Goal: Transaction & Acquisition: Purchase product/service

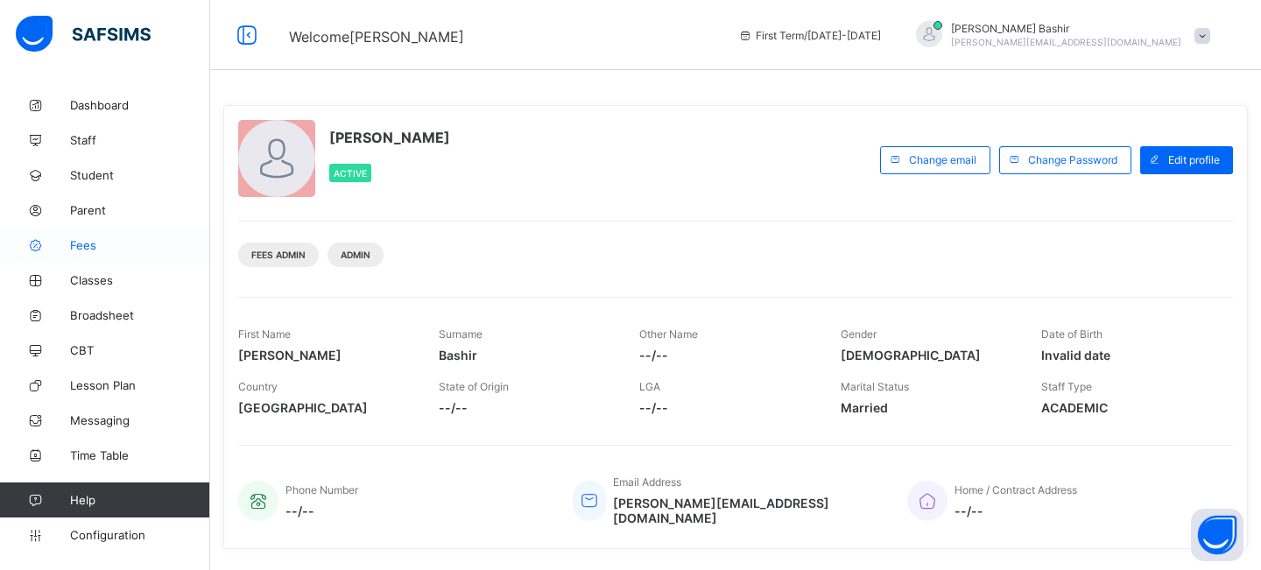
click at [77, 242] on span "Fees" at bounding box center [140, 245] width 140 height 14
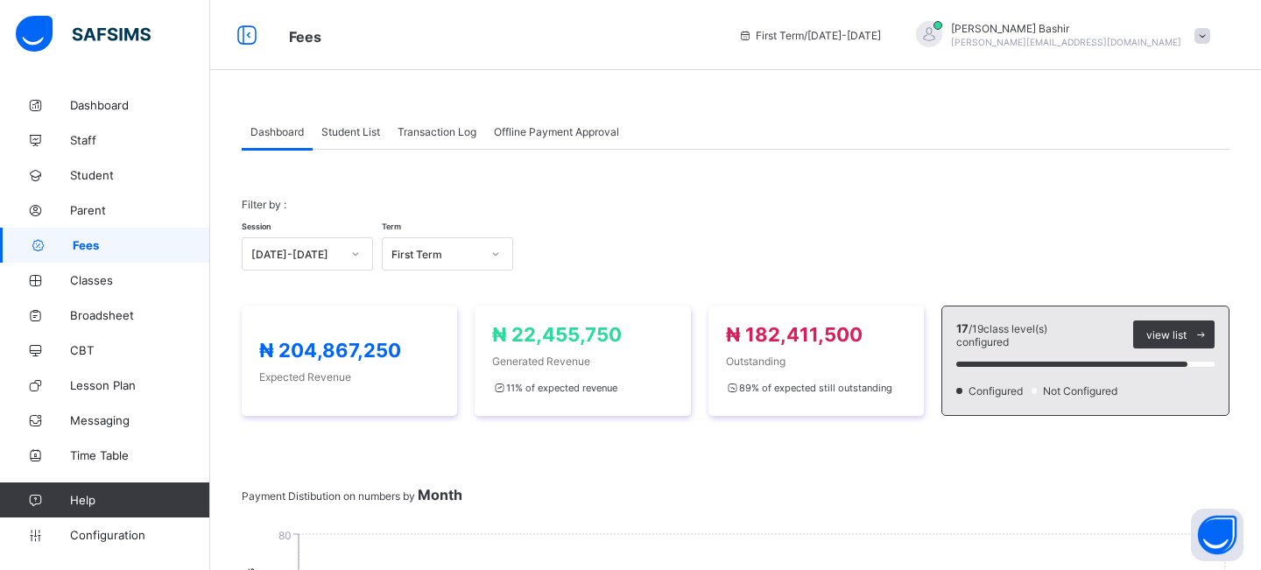
click at [355, 132] on span "Student List" at bounding box center [350, 131] width 59 height 13
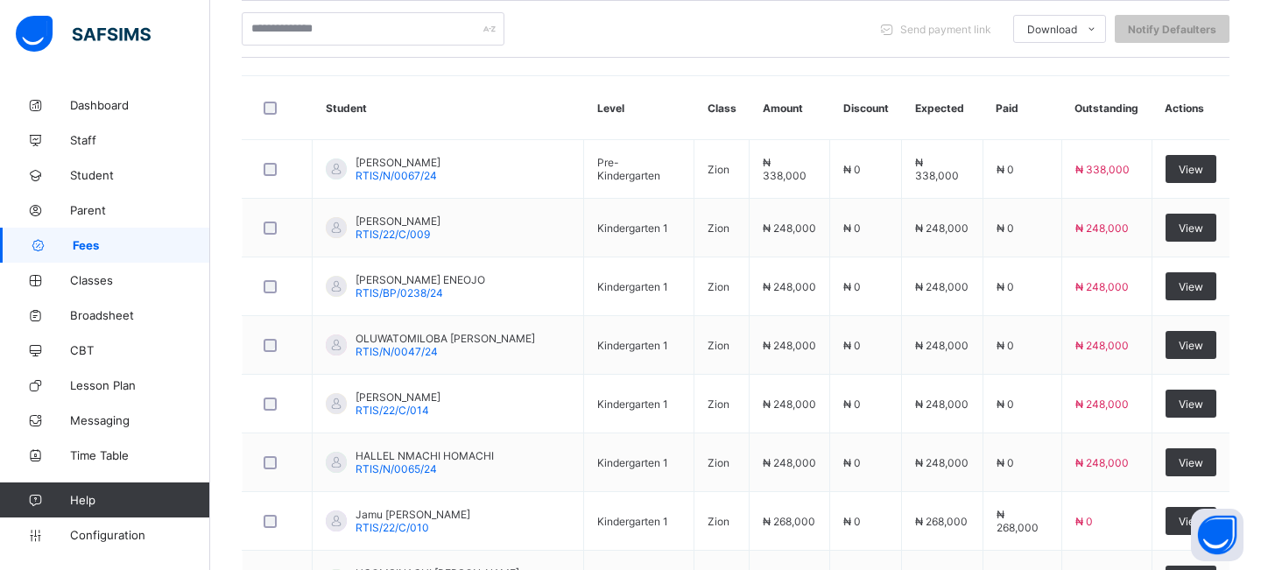
scroll to position [411, 0]
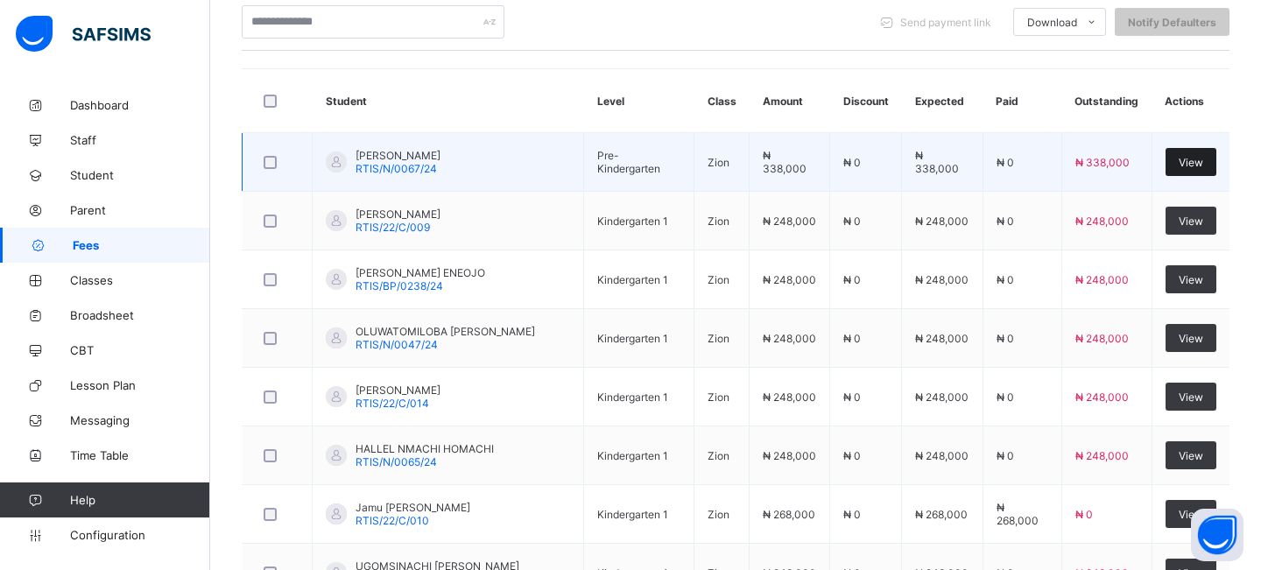
click at [1188, 161] on span "View" at bounding box center [1190, 162] width 25 height 13
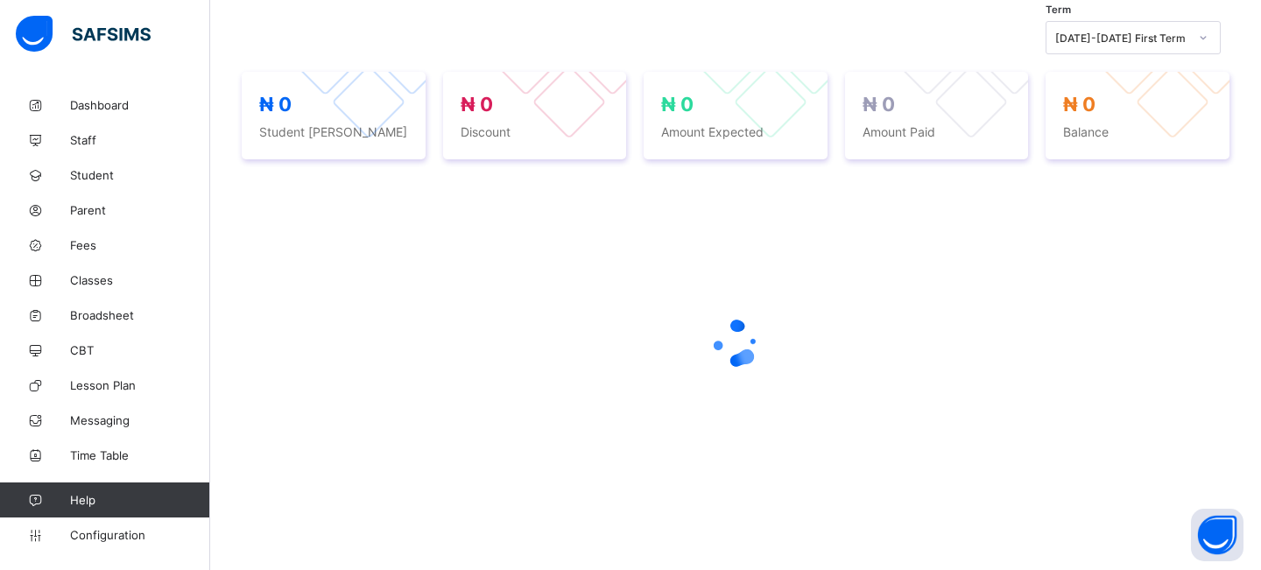
scroll to position [411, 0]
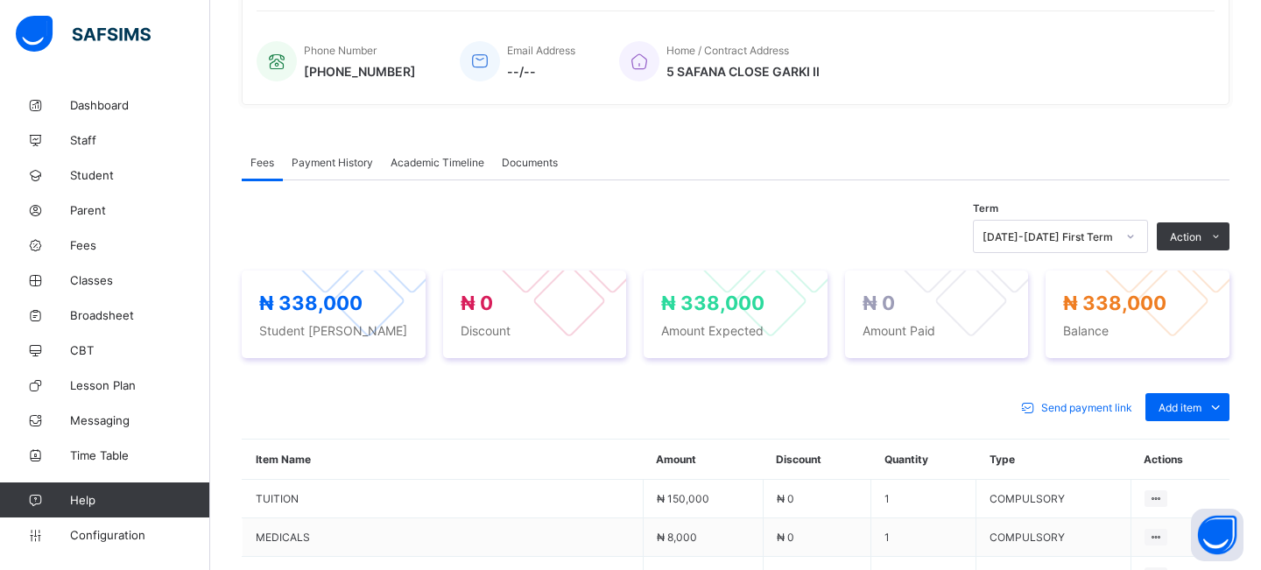
scroll to position [76, 0]
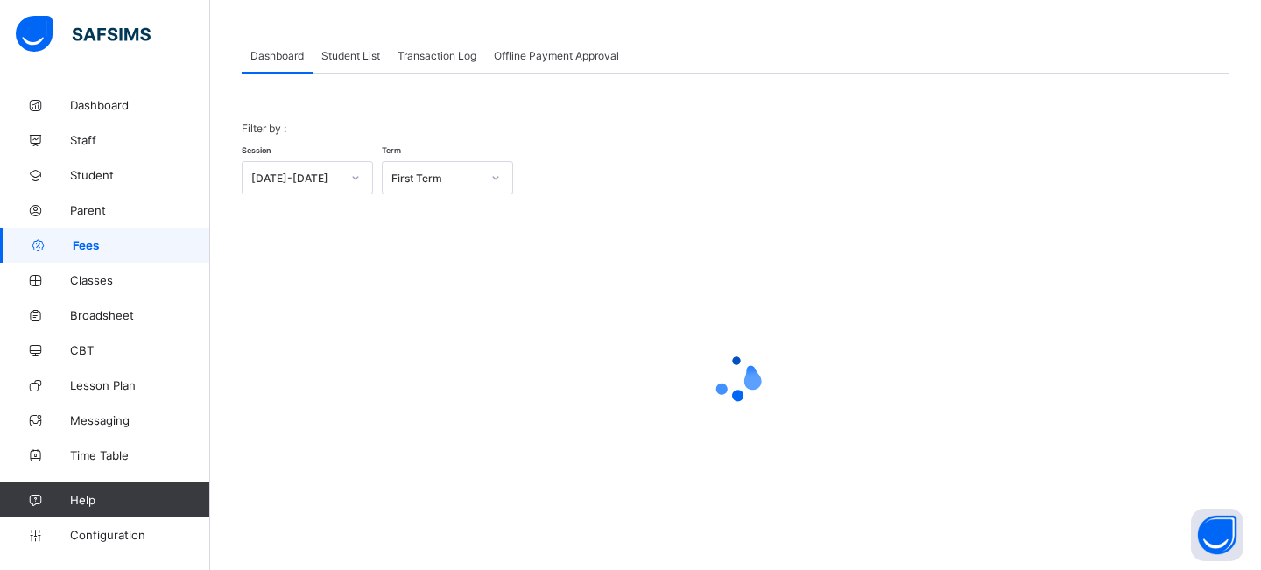
click at [358, 54] on span "Student List" at bounding box center [350, 55] width 59 height 13
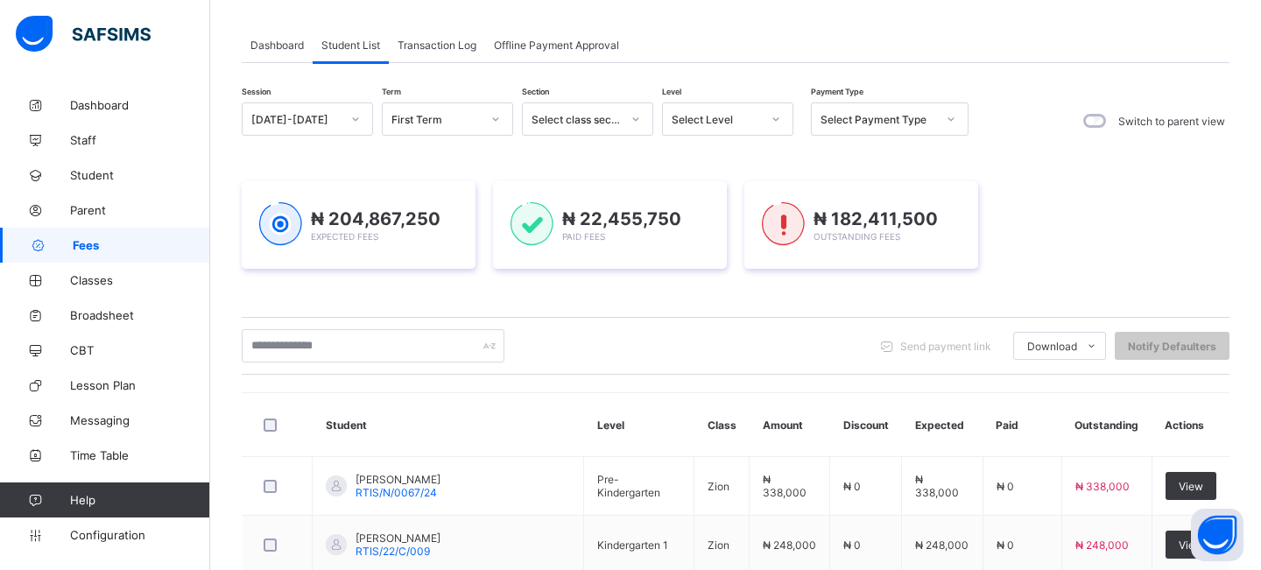
scroll to position [0, 0]
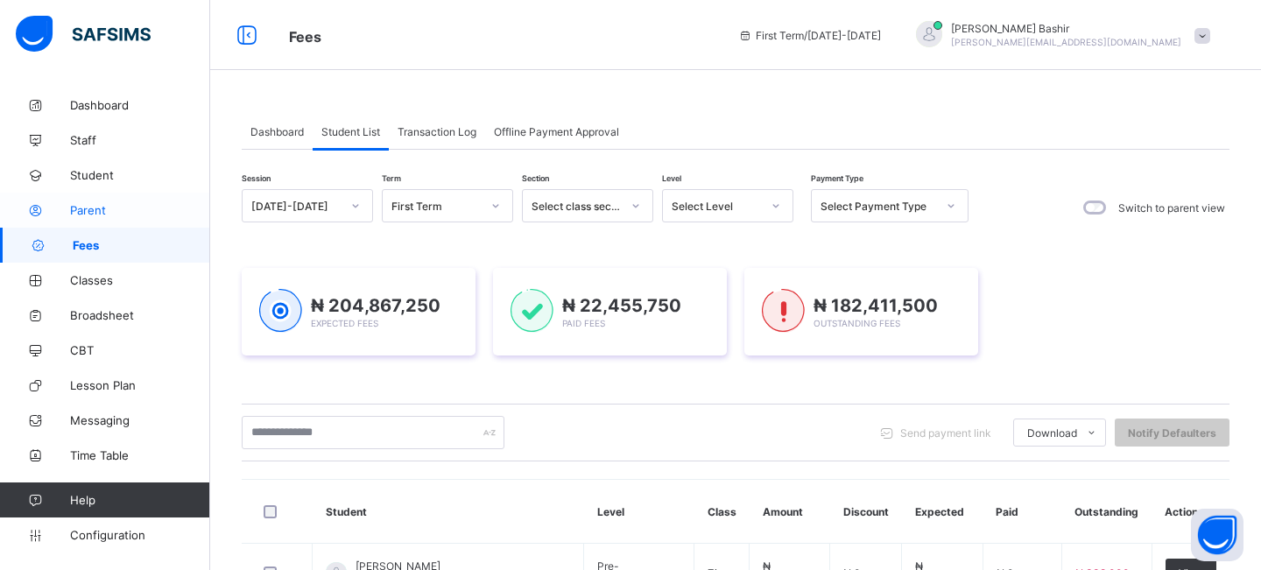
click at [95, 209] on span "Parent" at bounding box center [140, 210] width 140 height 14
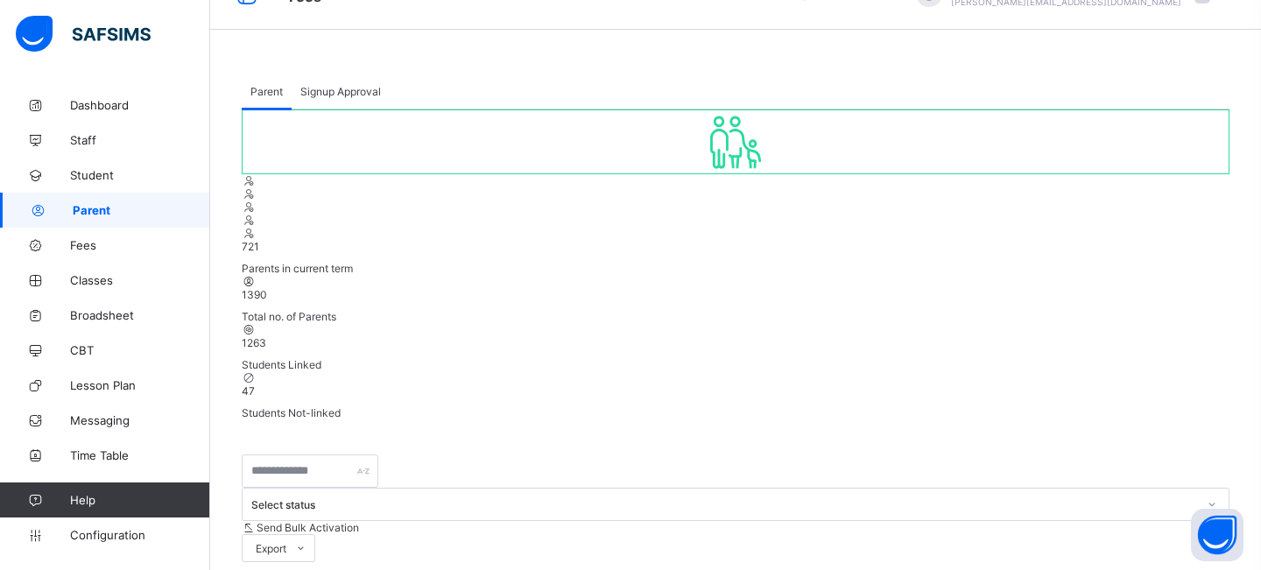
scroll to position [201, 0]
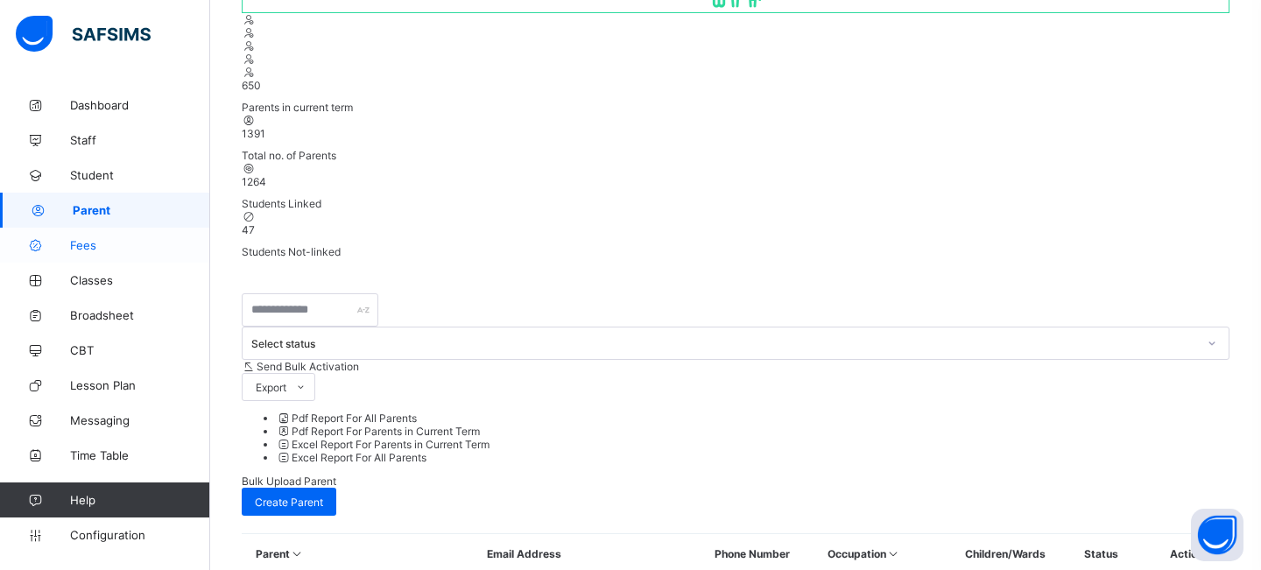
click at [81, 243] on span "Fees" at bounding box center [140, 245] width 140 height 14
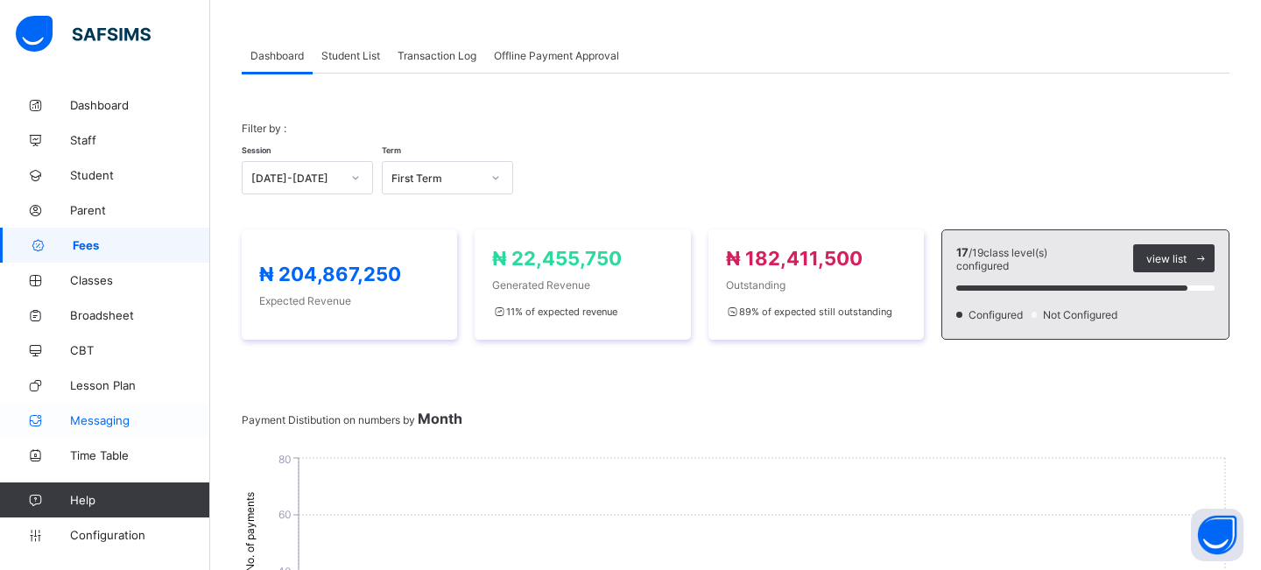
scroll to position [201, 0]
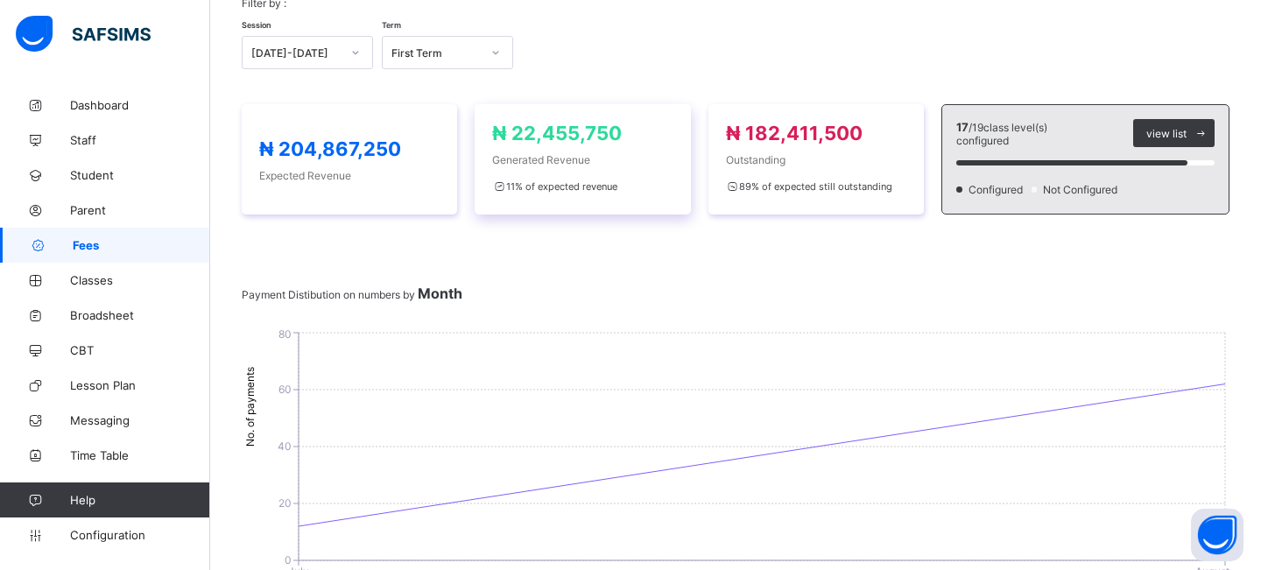
click at [355, 126] on div "₦ 204,867,250 Expected Revenue" at bounding box center [349, 159] width 215 height 110
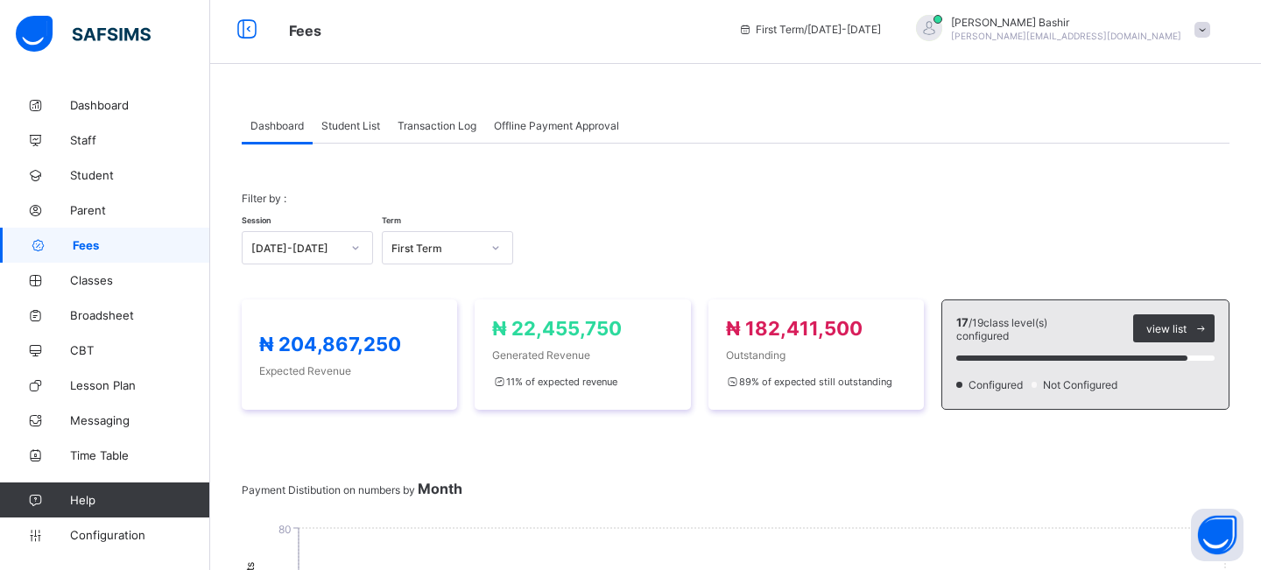
click at [363, 125] on span "Student List" at bounding box center [350, 125] width 59 height 13
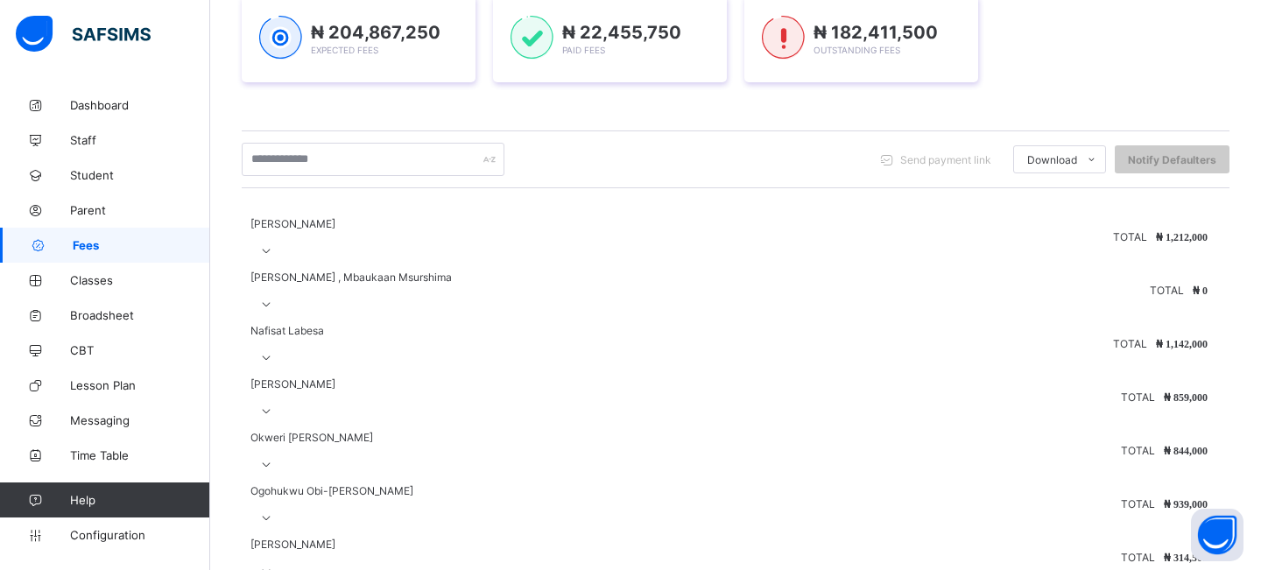
scroll to position [306, 0]
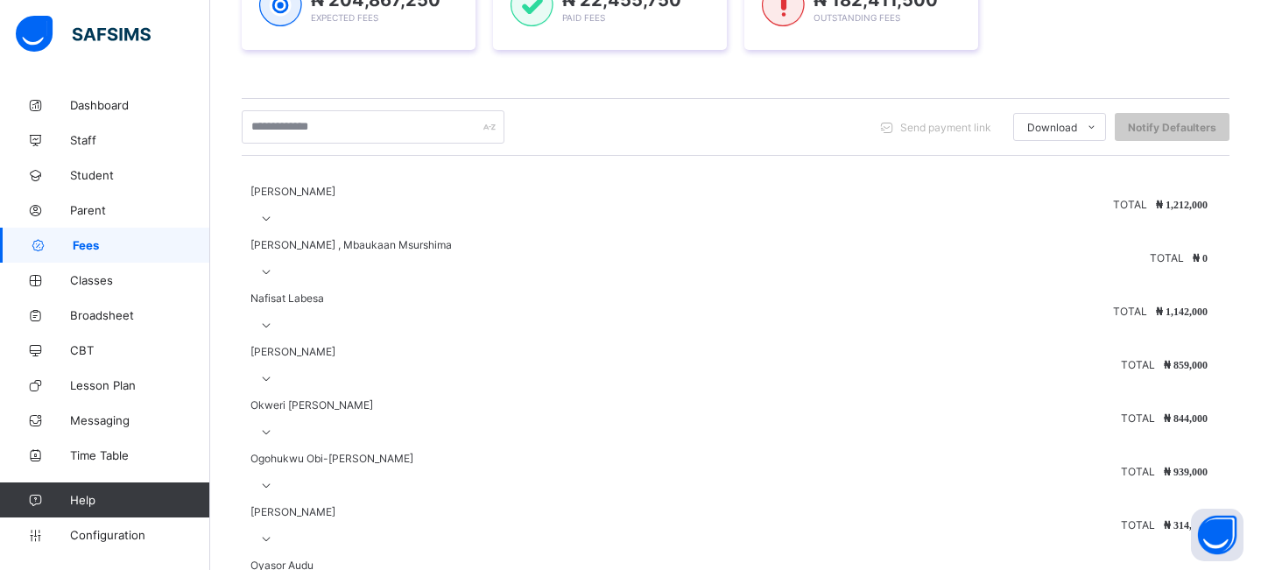
click at [274, 212] on icon at bounding box center [266, 218] width 15 height 13
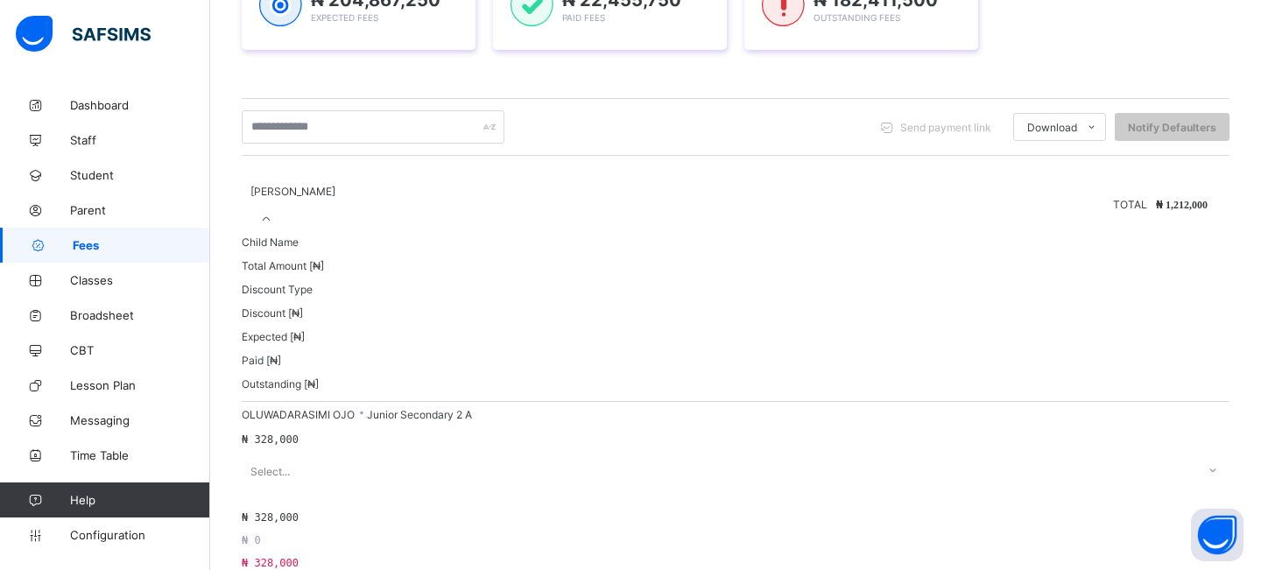
click at [274, 212] on icon at bounding box center [266, 218] width 15 height 13
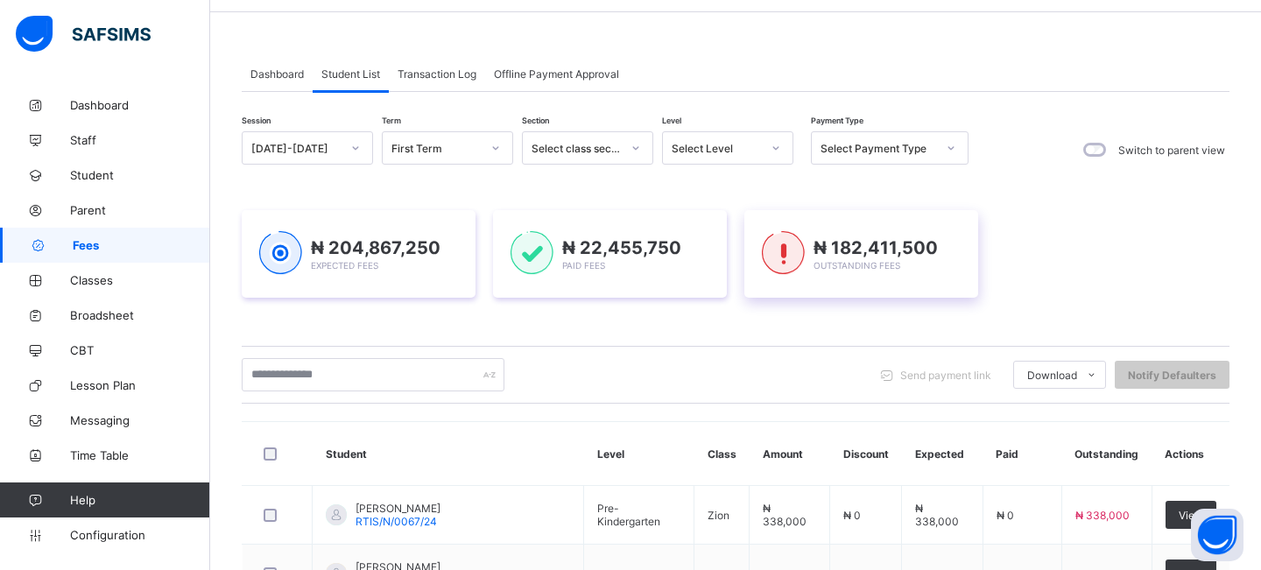
scroll to position [60, 0]
click at [888, 144] on div "Select Payment Type" at bounding box center [878, 146] width 116 height 13
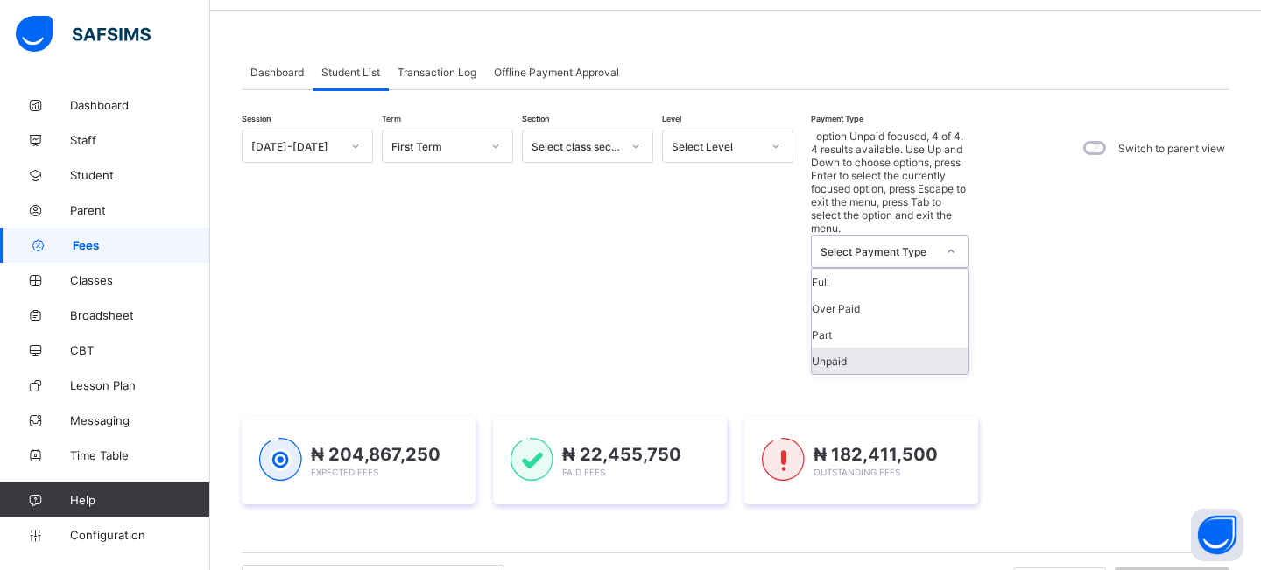
click at [844, 348] on div "Unpaid" at bounding box center [890, 361] width 156 height 26
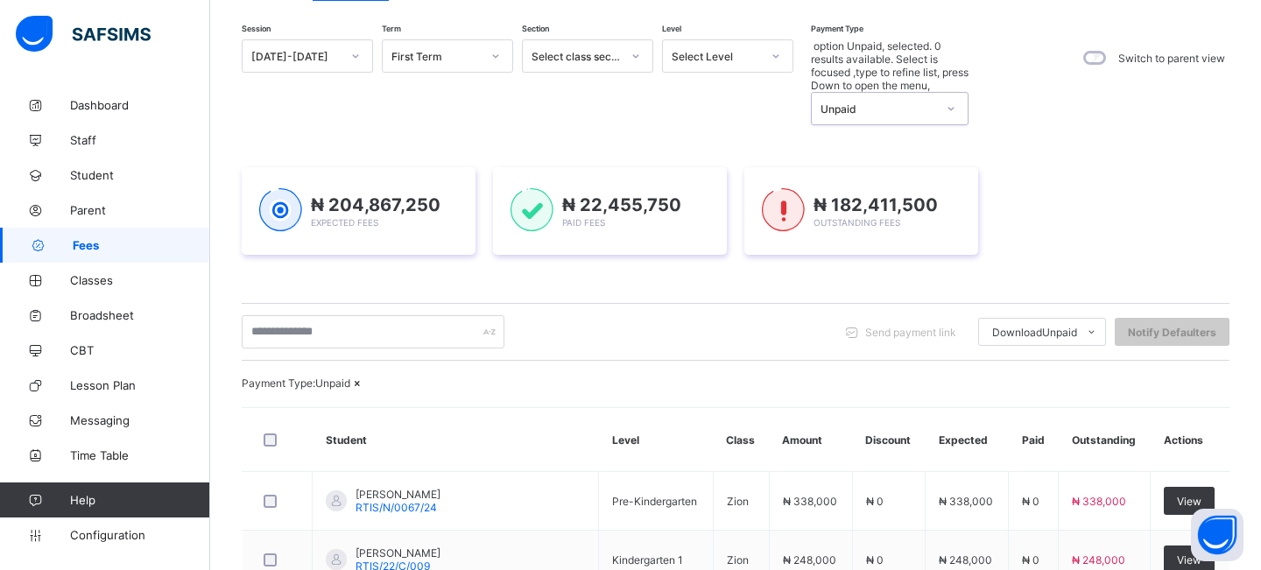
scroll to position [151, 0]
click at [325, 59] on div "[DATE]-[DATE]" at bounding box center [295, 55] width 89 height 13
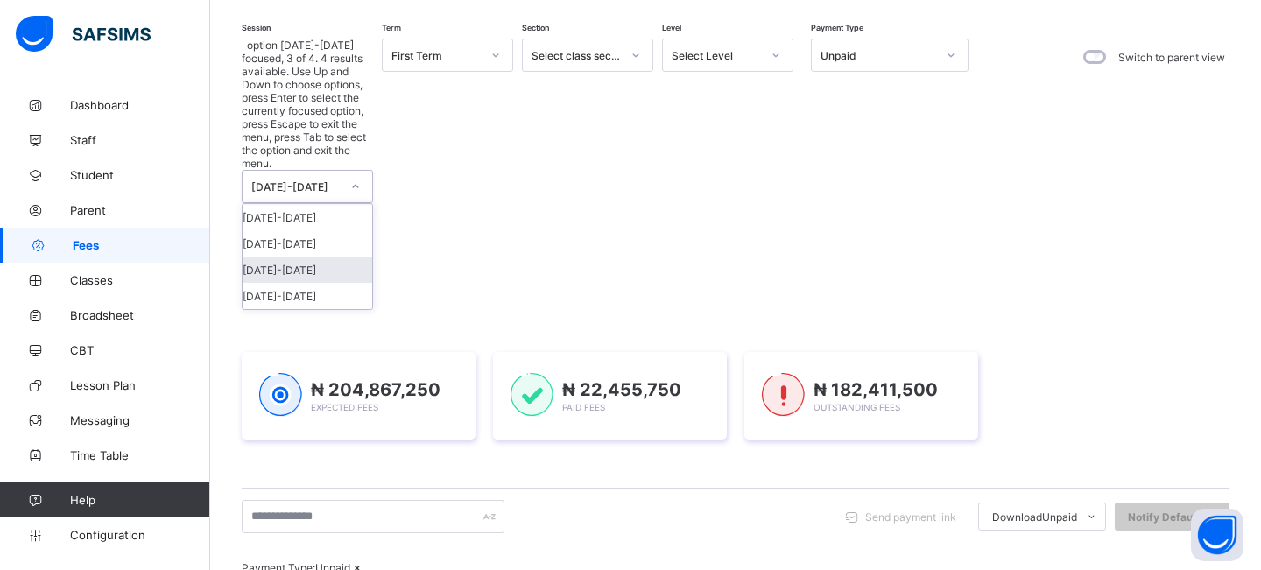
click at [295, 257] on div "[DATE]-[DATE]" at bounding box center [308, 270] width 130 height 26
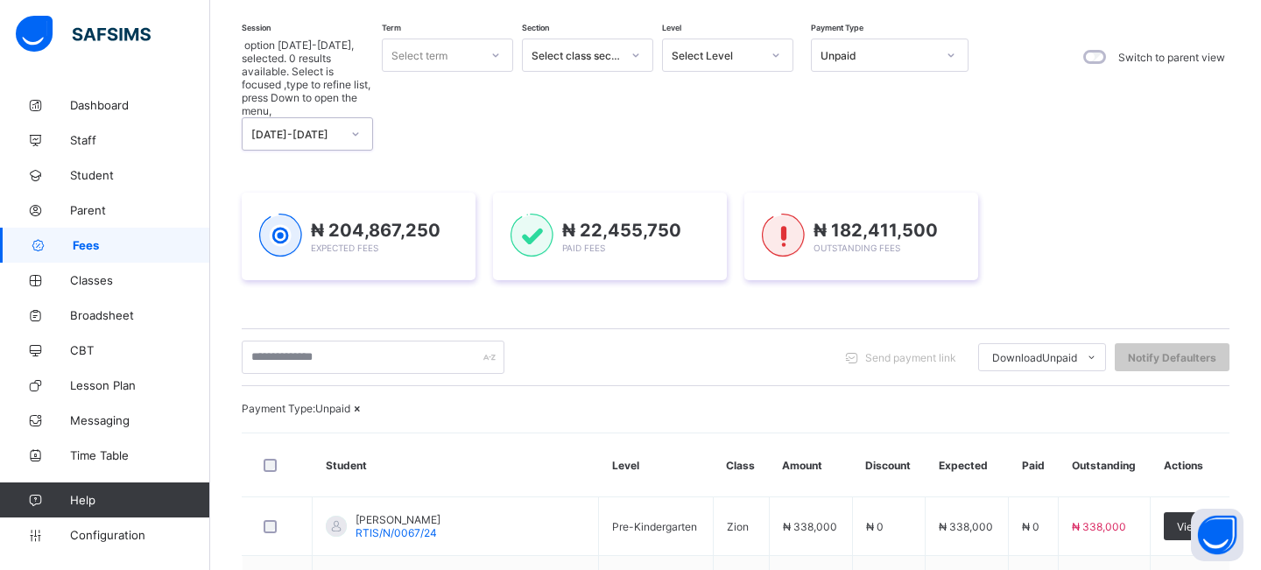
click at [457, 56] on div "Select term" at bounding box center [431, 55] width 96 height 25
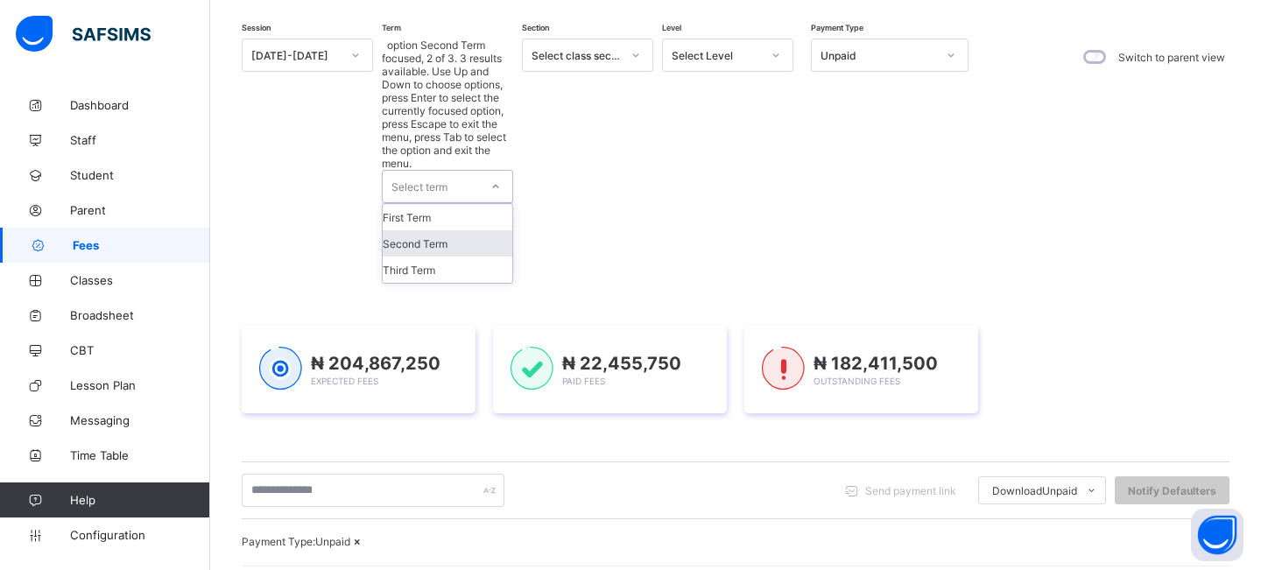
click at [456, 230] on div "Second Term" at bounding box center [448, 243] width 130 height 26
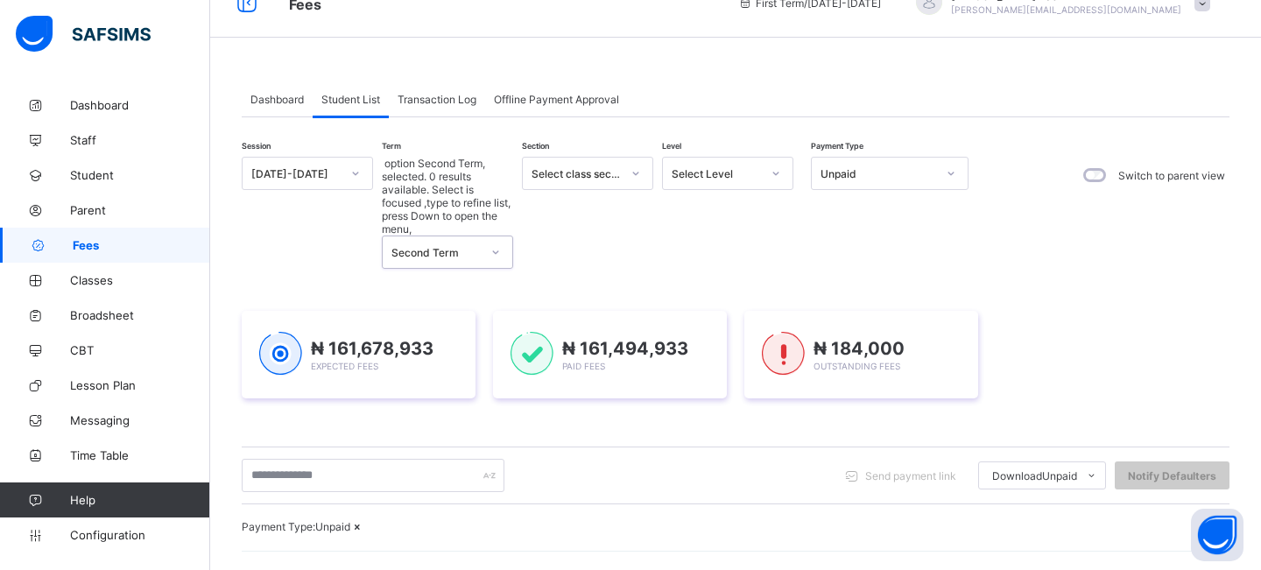
scroll to position [0, 0]
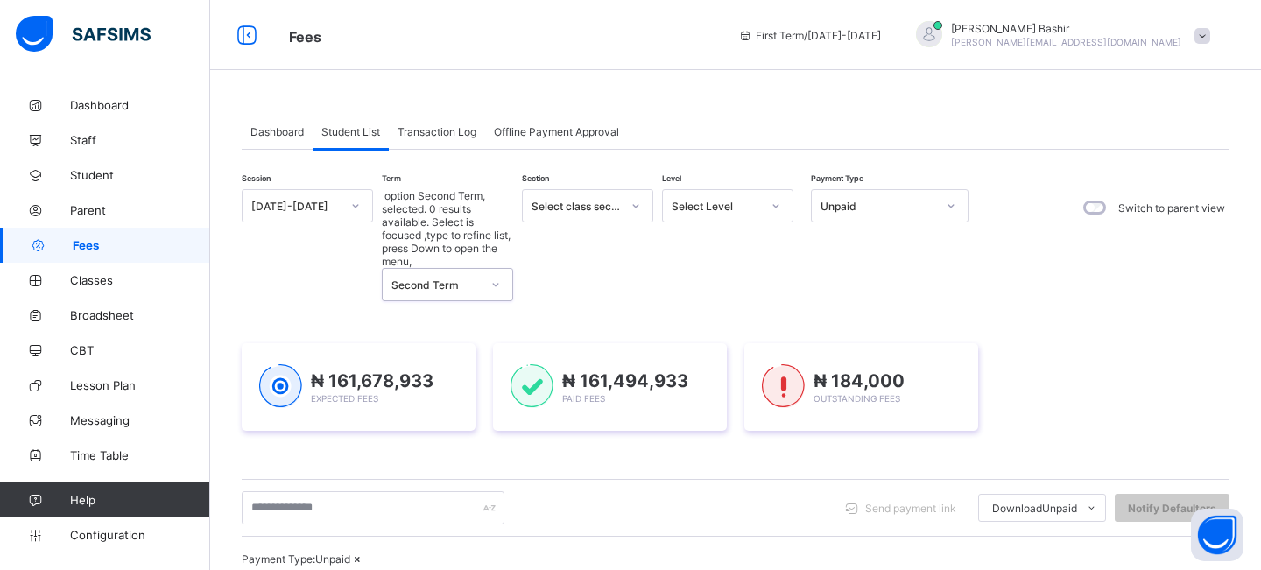
click at [1138, 33] on span "[PERSON_NAME]" at bounding box center [1066, 28] width 230 height 13
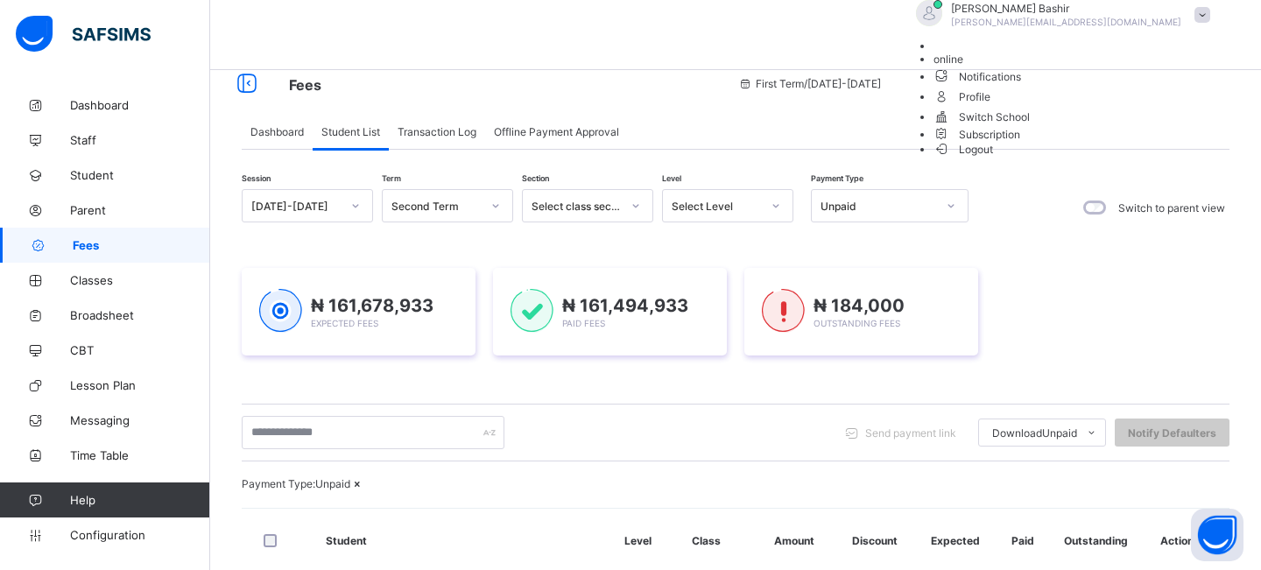
click at [1138, 15] on span "[PERSON_NAME]" at bounding box center [1066, 8] width 230 height 13
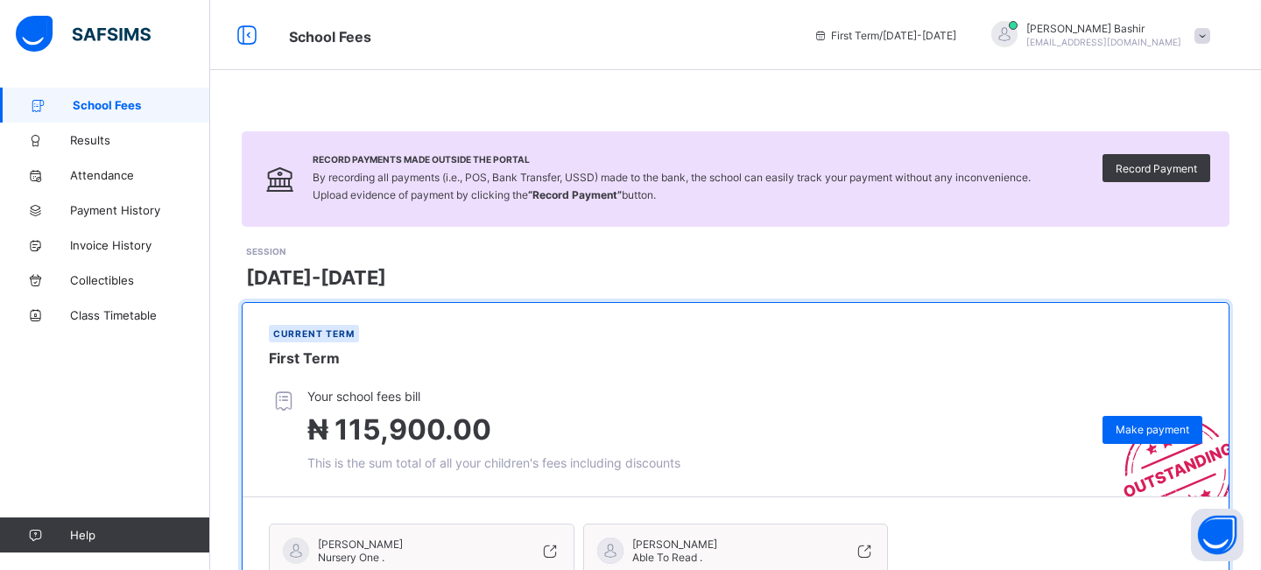
click at [1188, 39] on div "[PERSON_NAME] [PERSON_NAME][EMAIL_ADDRESS][DOMAIN_NAME]" at bounding box center [1096, 35] width 245 height 29
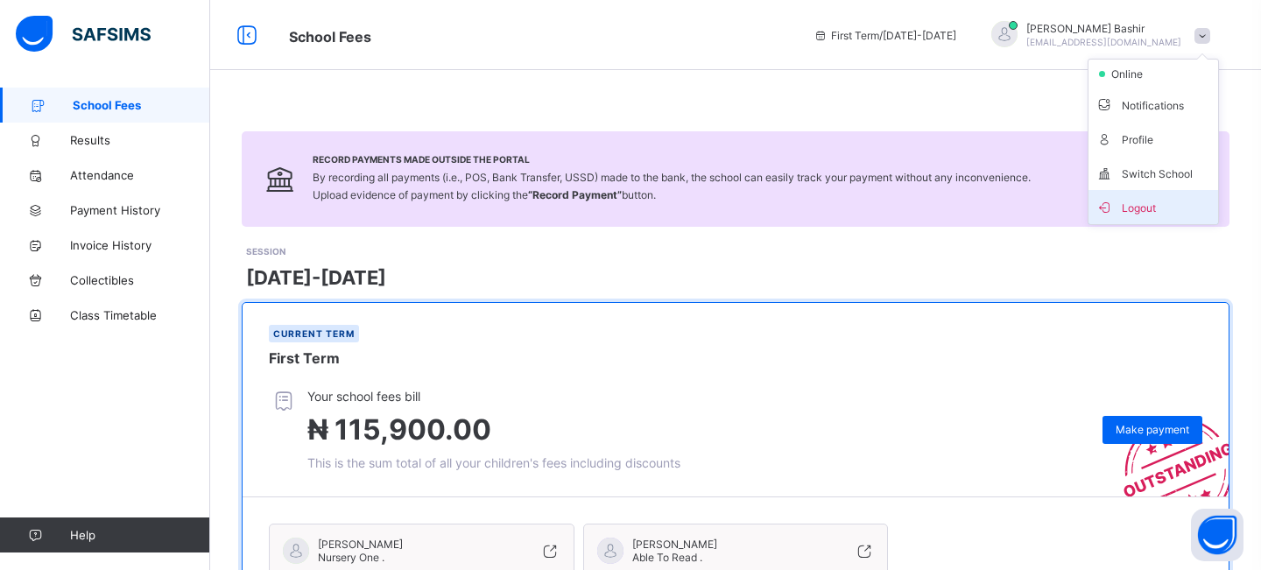
click at [1144, 206] on span "Logout" at bounding box center [1153, 207] width 116 height 20
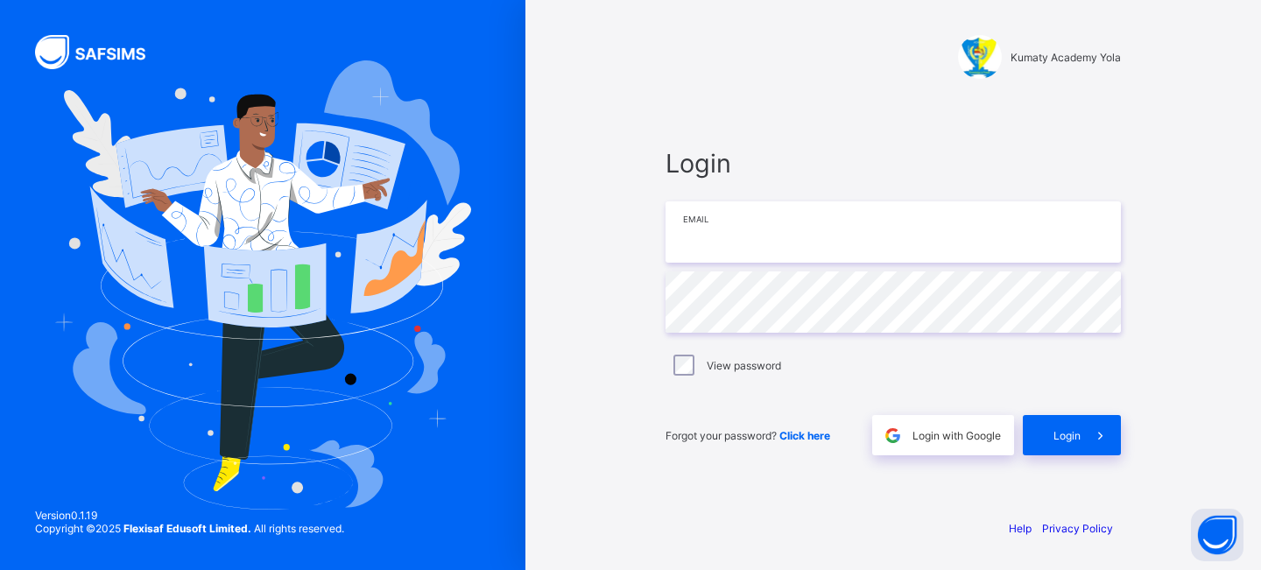
type input "**********"
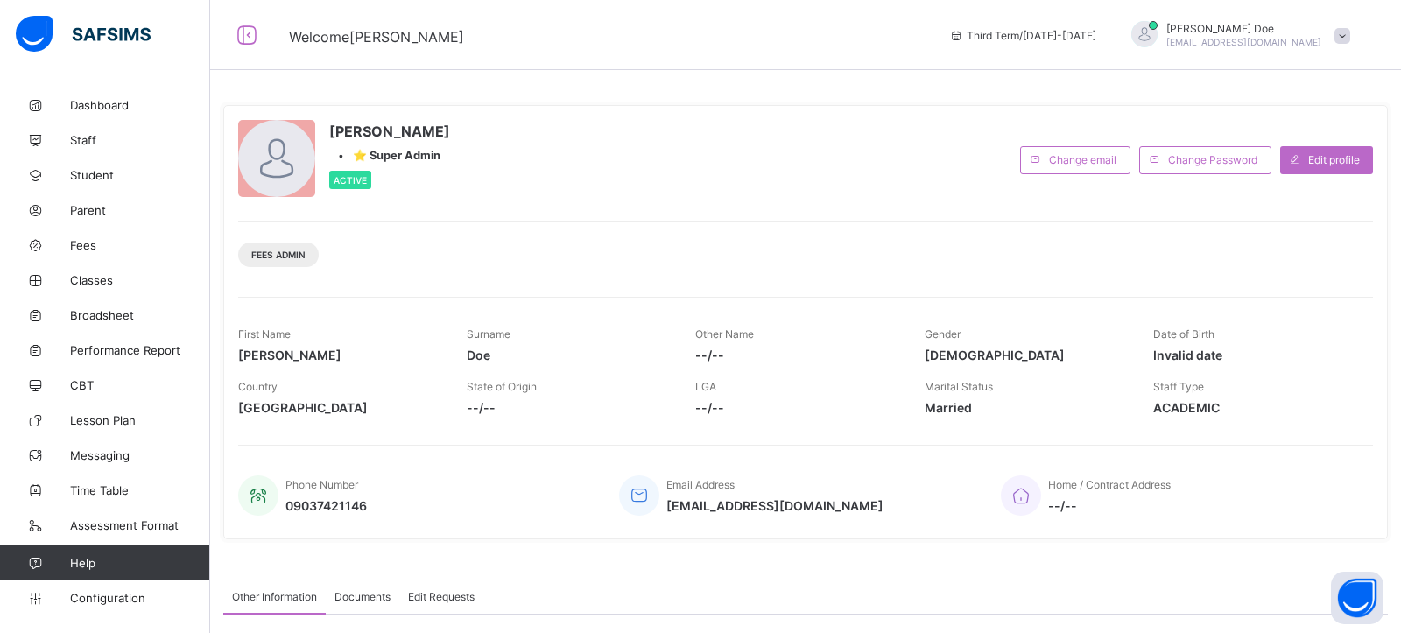
click at [1262, 32] on span "[PERSON_NAME]" at bounding box center [1243, 28] width 155 height 13
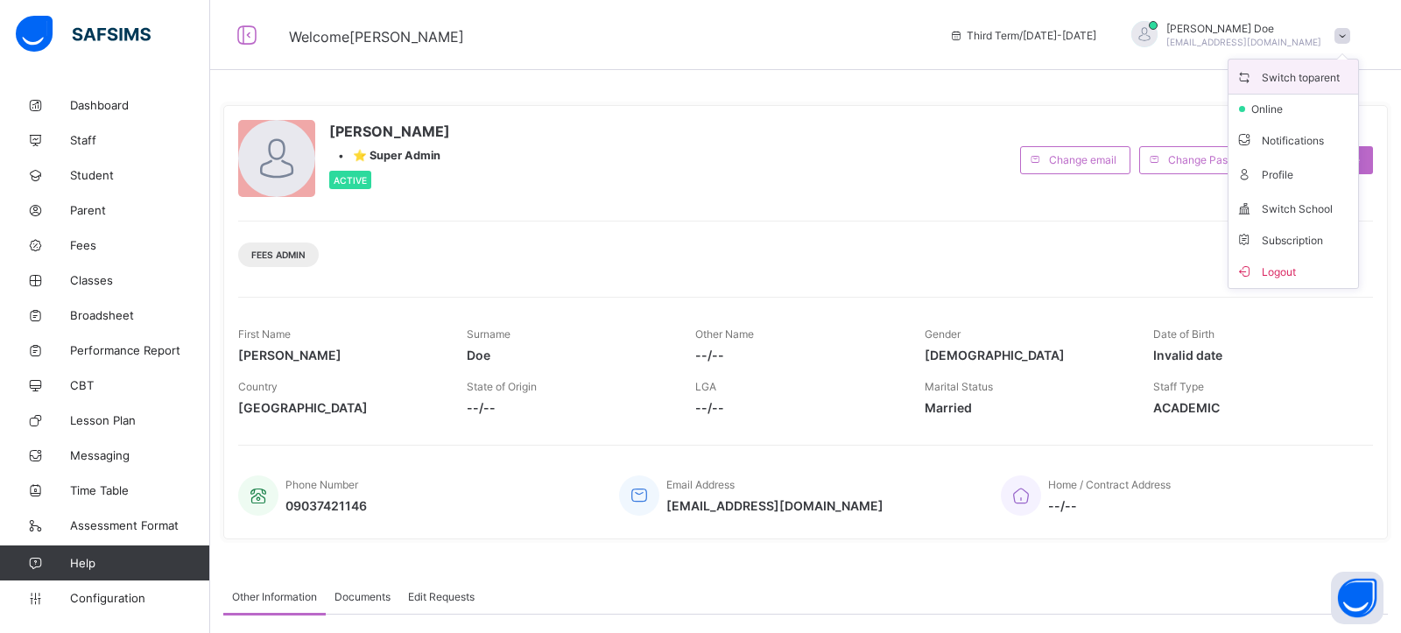
click at [1298, 71] on span "Switch to parent" at bounding box center [1293, 77] width 116 height 20
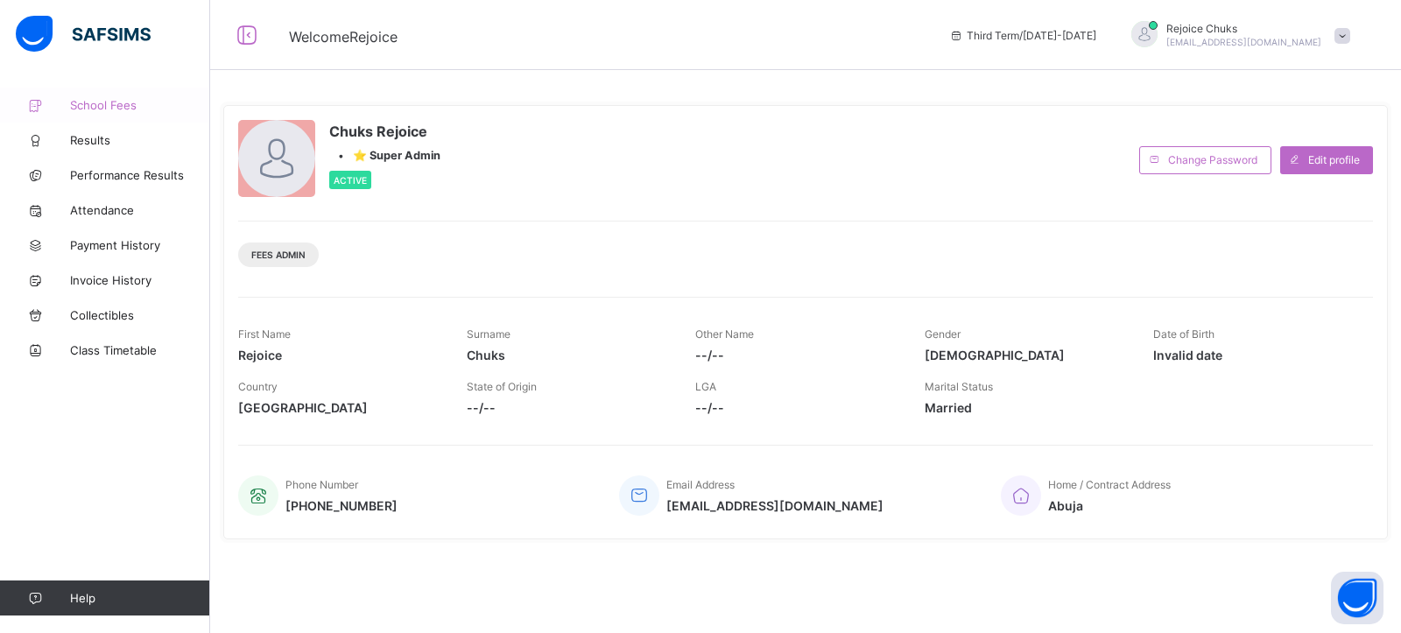
click at [114, 103] on span "School Fees" at bounding box center [140, 105] width 140 height 14
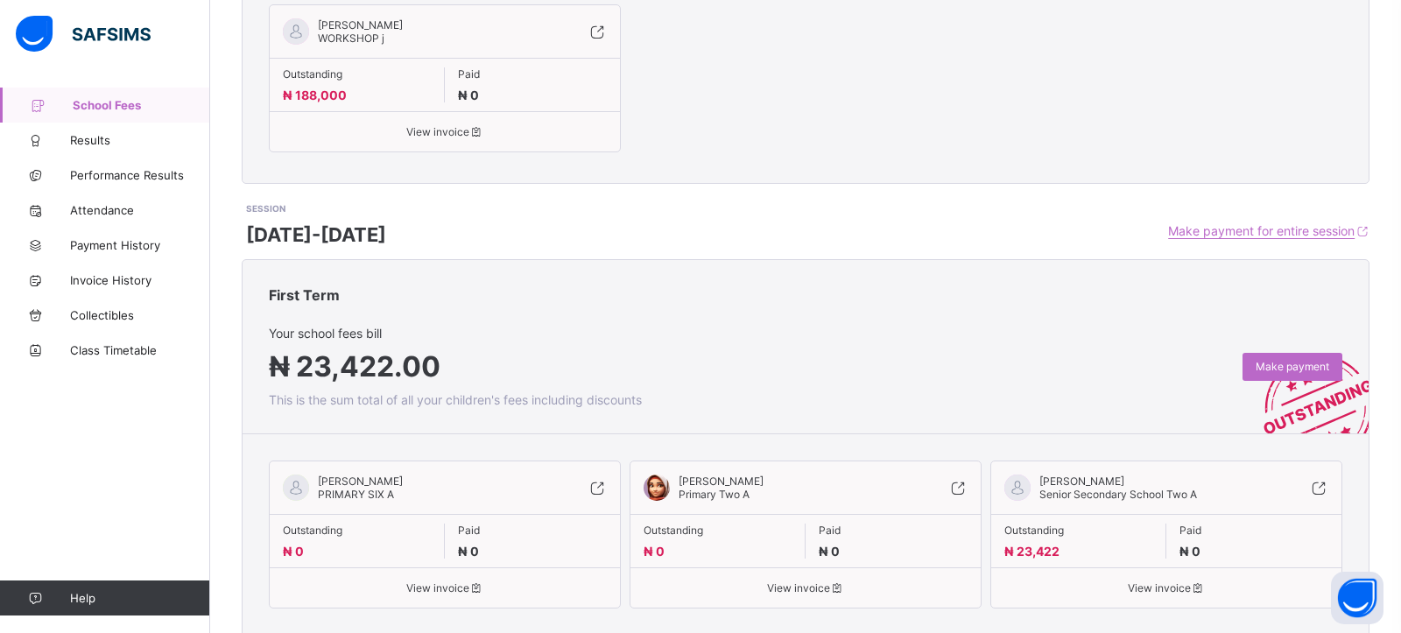
scroll to position [667, 0]
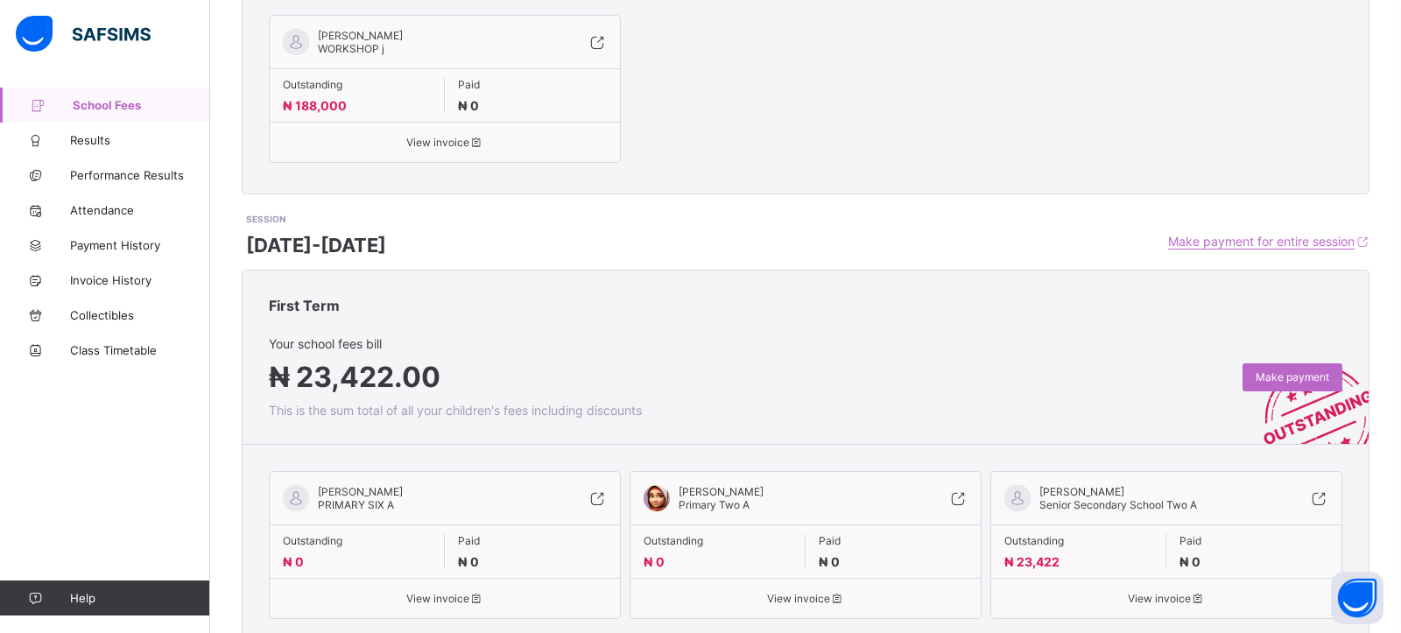
click at [1197, 234] on span "Make payment for entire session" at bounding box center [1261, 241] width 186 height 15
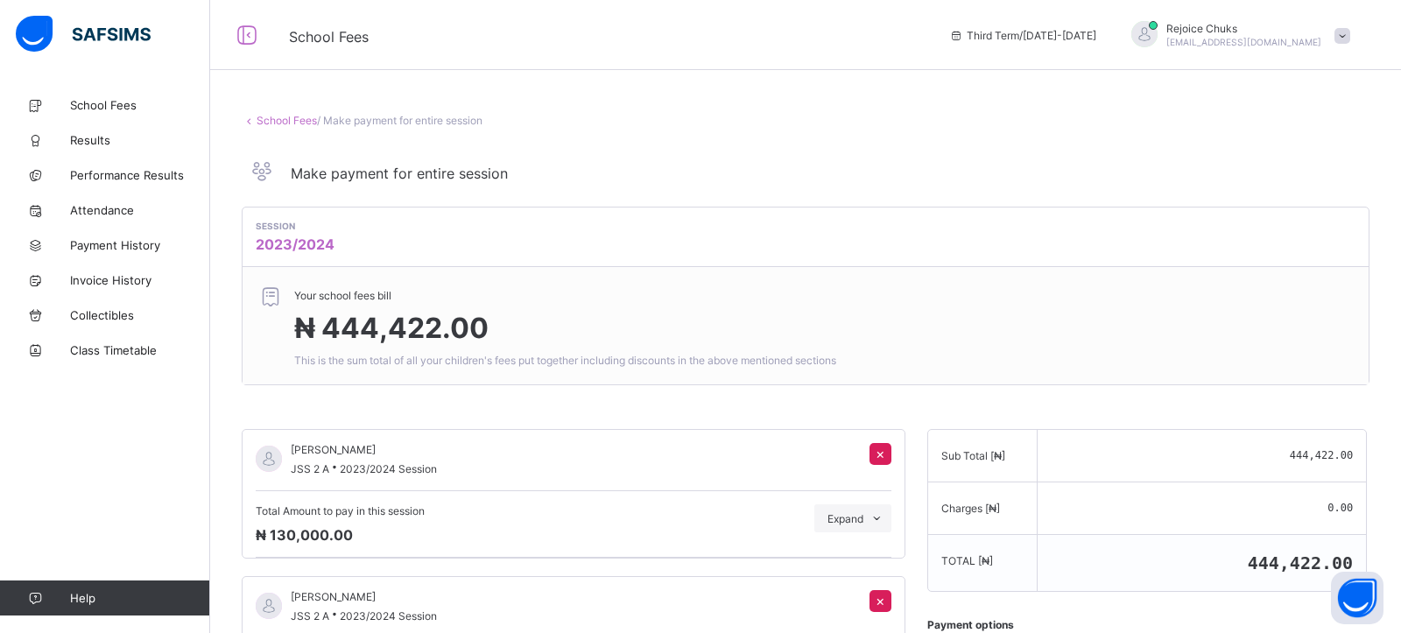
click at [281, 120] on link "School Fees" at bounding box center [287, 120] width 60 height 13
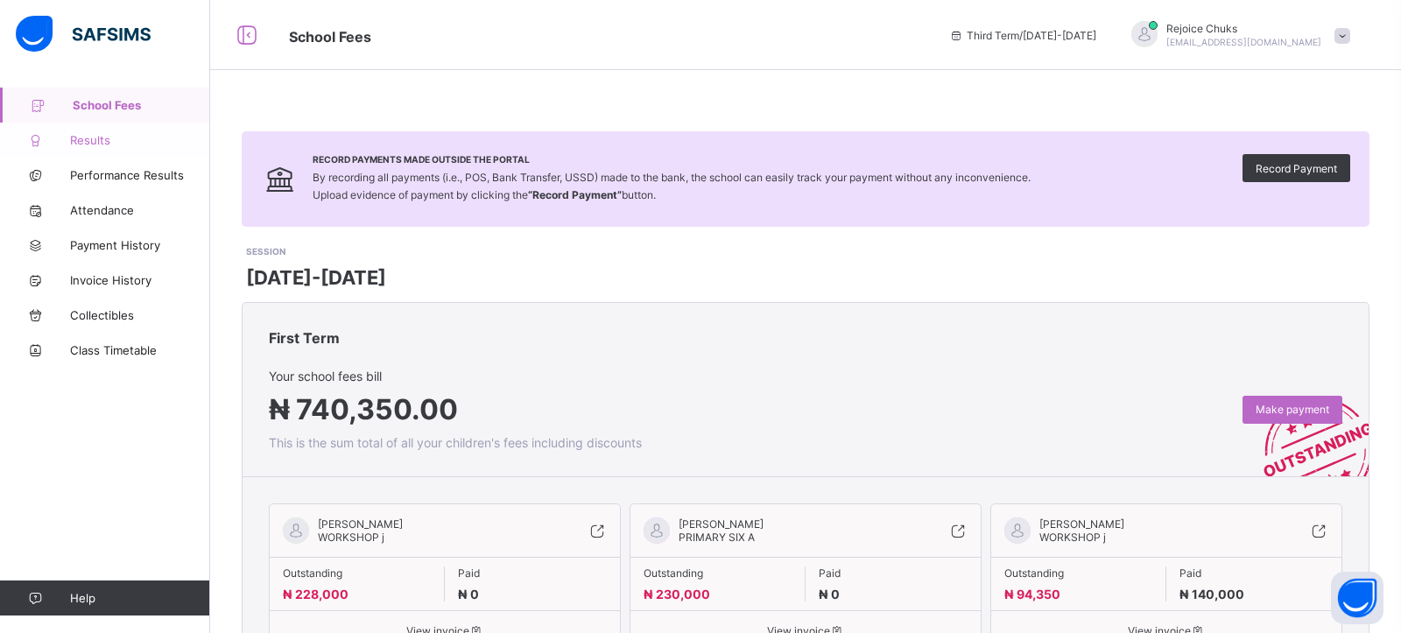
click at [81, 150] on link "Results" at bounding box center [105, 140] width 210 height 35
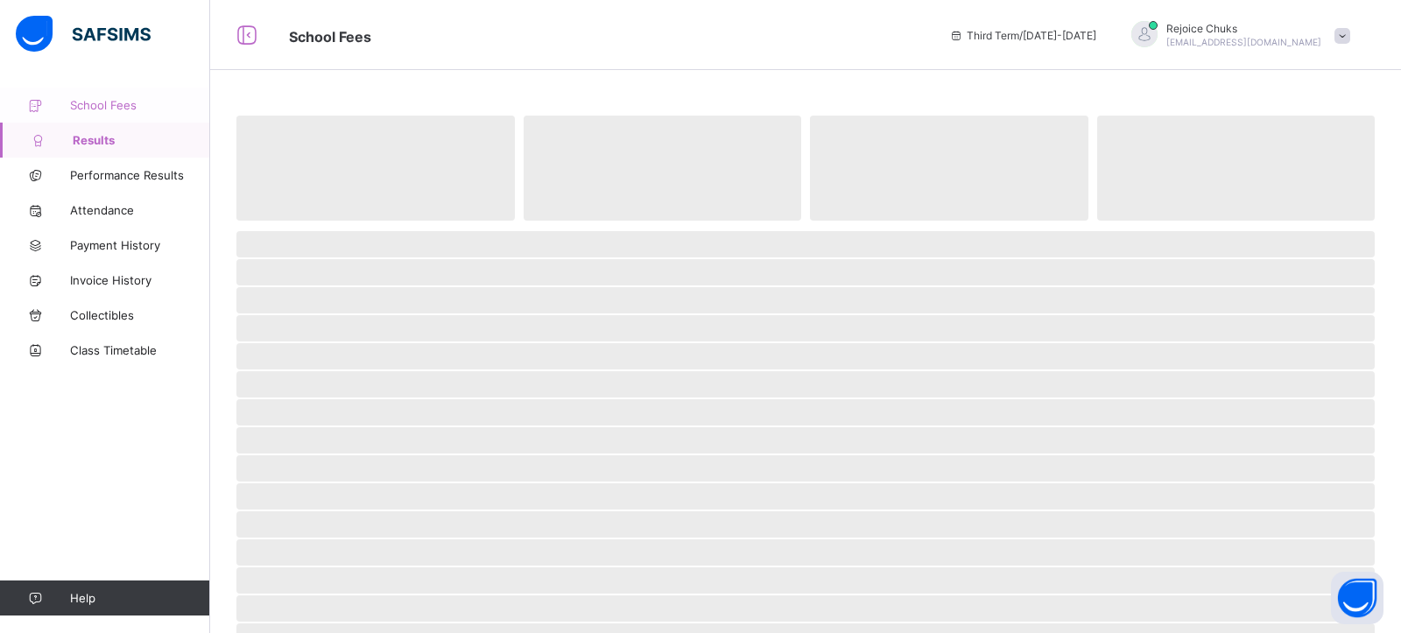
click at [123, 101] on span "School Fees" at bounding box center [140, 105] width 140 height 14
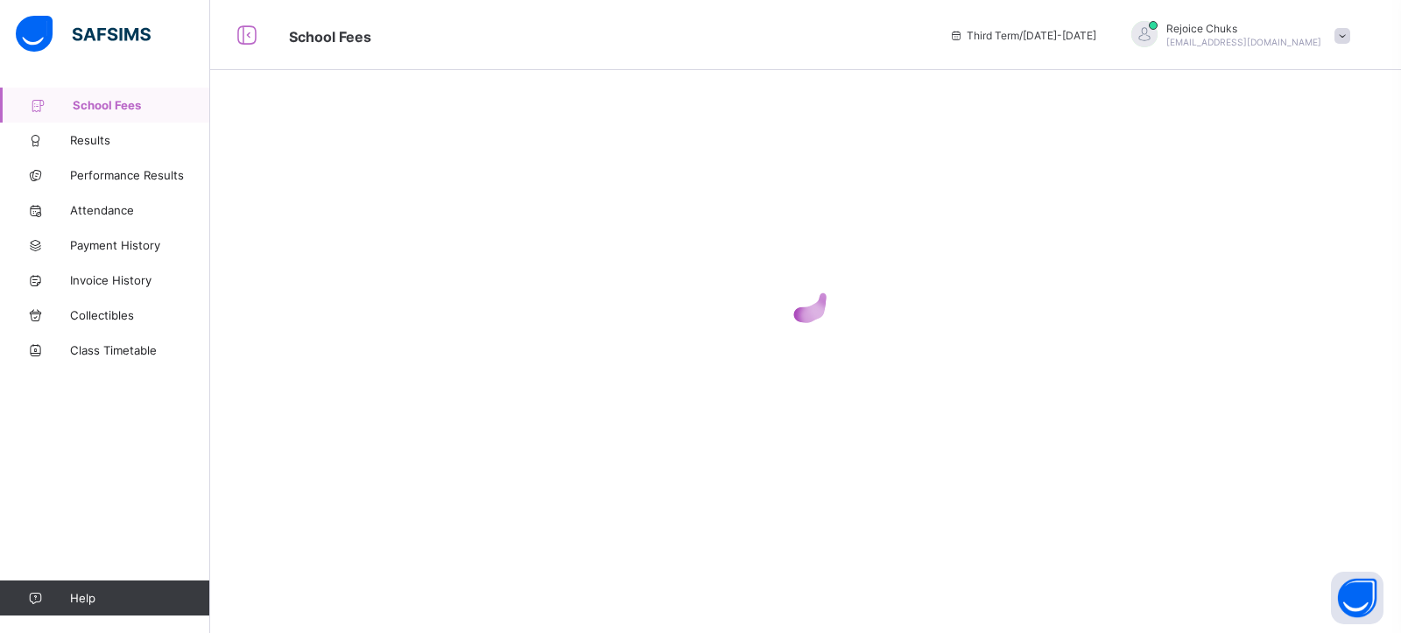
click at [1303, 42] on span "chukwumarejoice9@gmail.com" at bounding box center [1243, 42] width 155 height 11
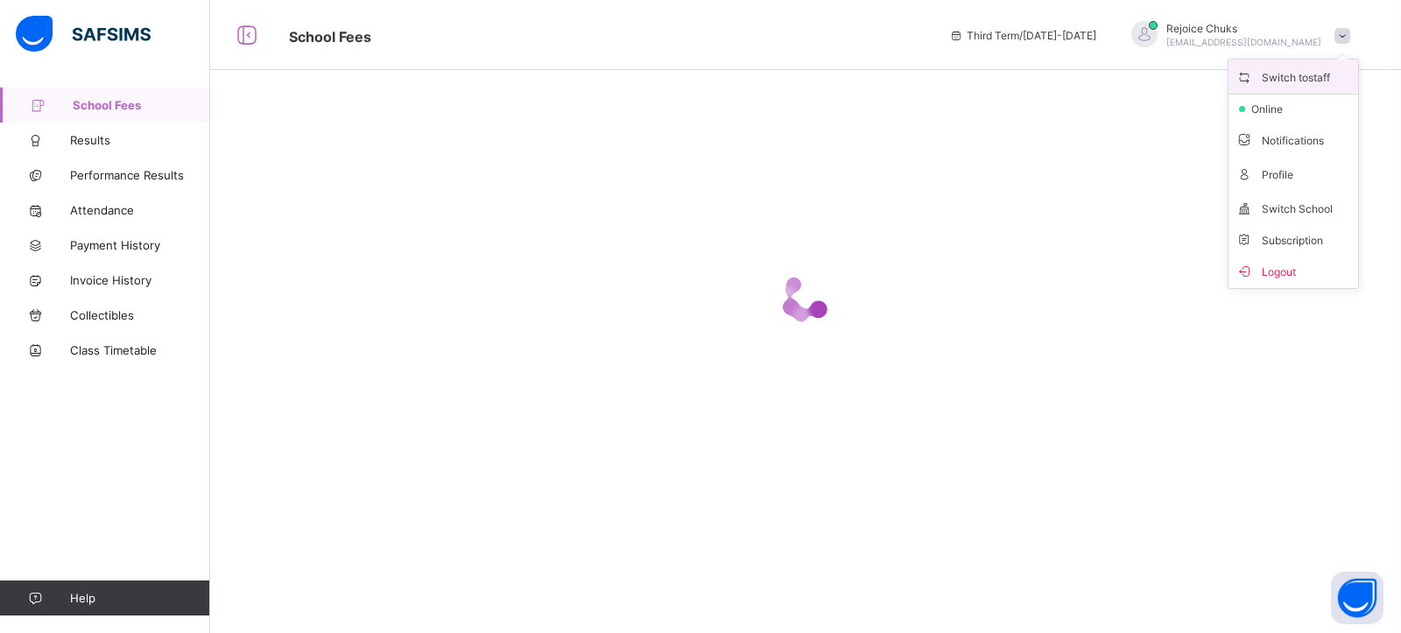
click at [1312, 73] on span "Switch to staff" at bounding box center [1293, 77] width 116 height 20
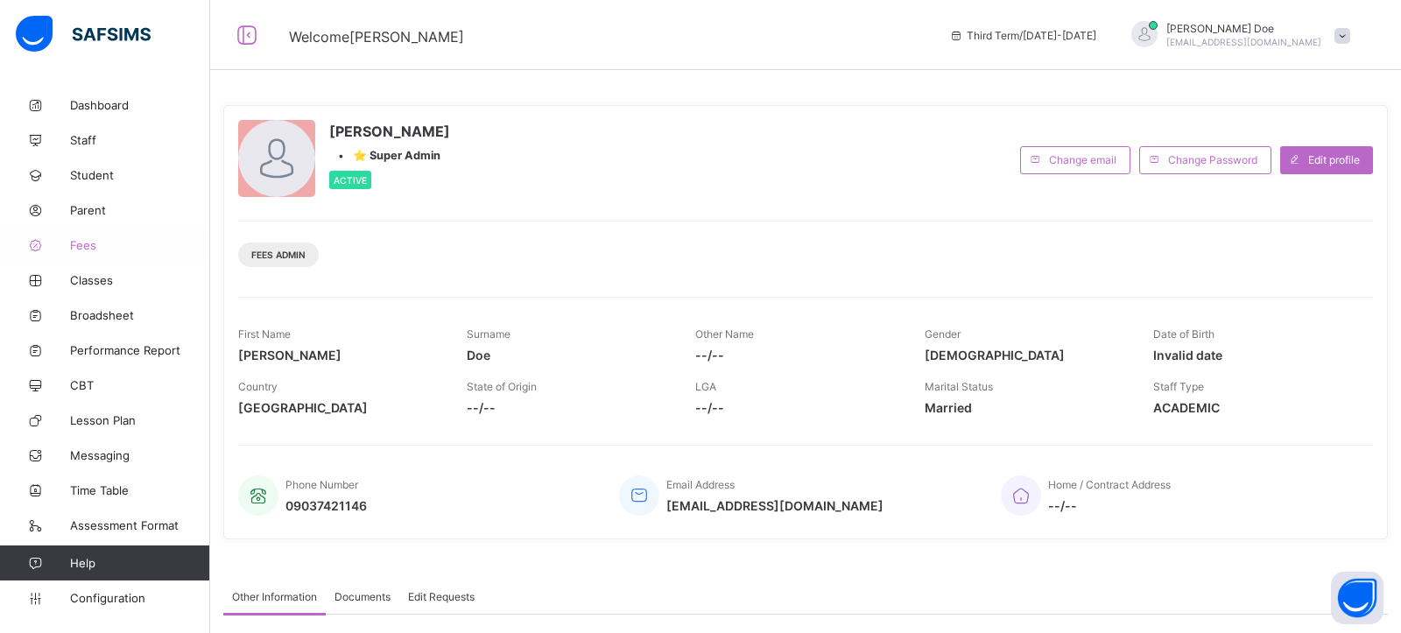
click at [90, 244] on span "Fees" at bounding box center [140, 245] width 140 height 14
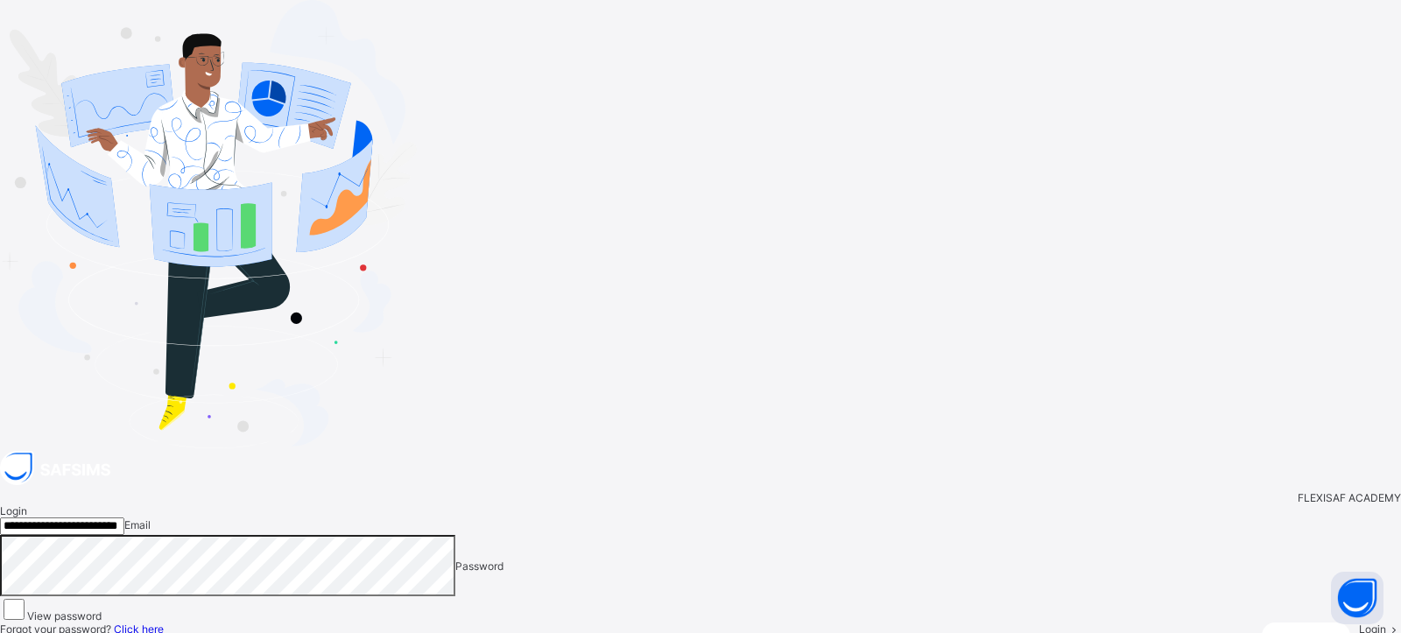
click at [1386, 623] on icon at bounding box center [1393, 629] width 15 height 13
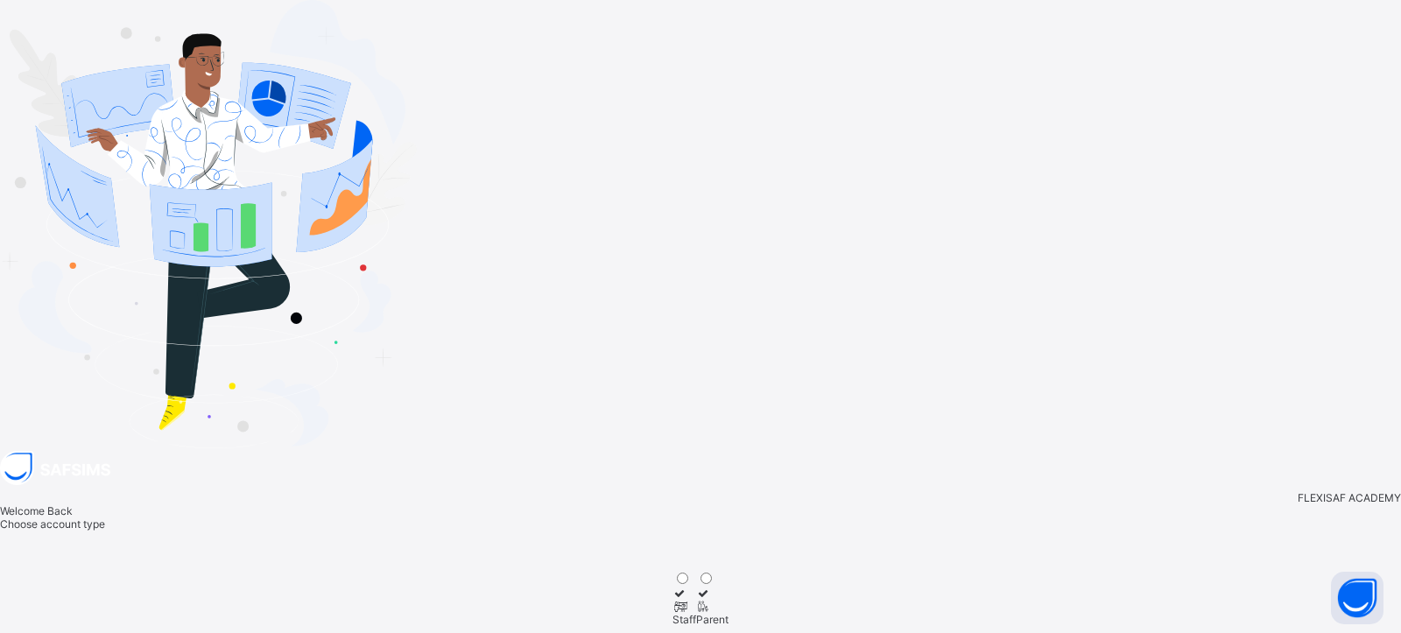
click at [728, 600] on div at bounding box center [712, 606] width 32 height 13
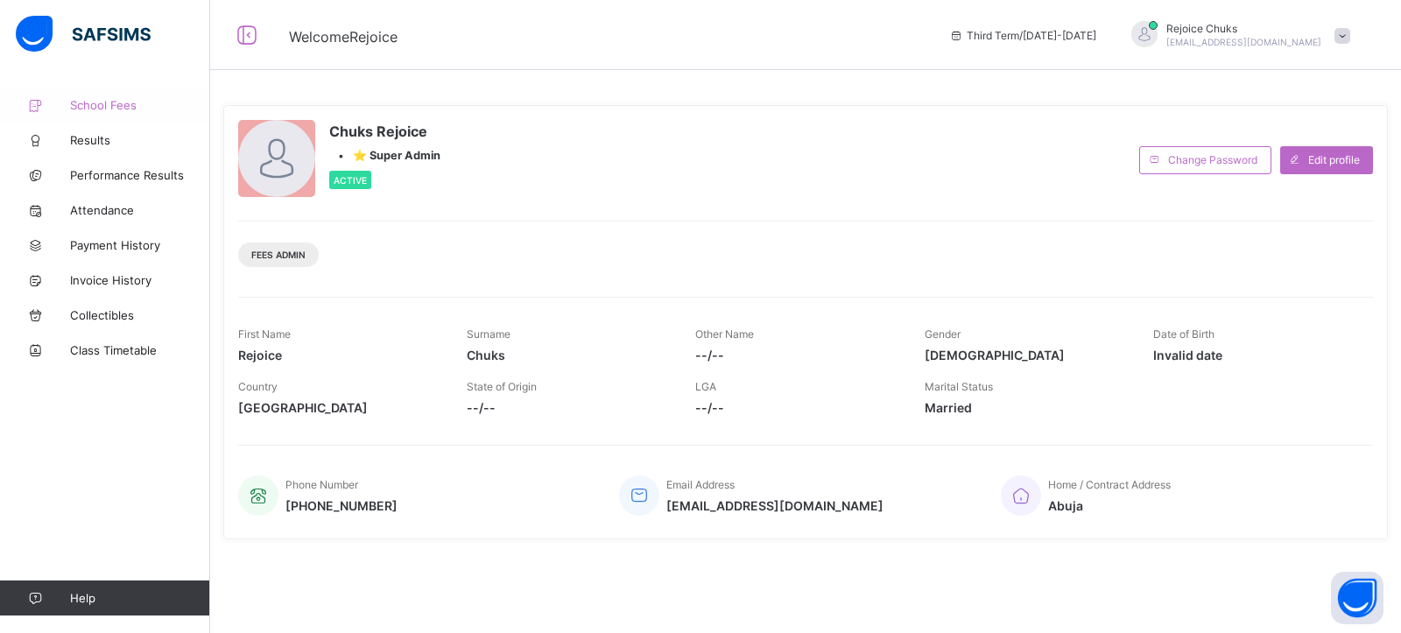
click at [100, 104] on span "School Fees" at bounding box center [140, 105] width 140 height 14
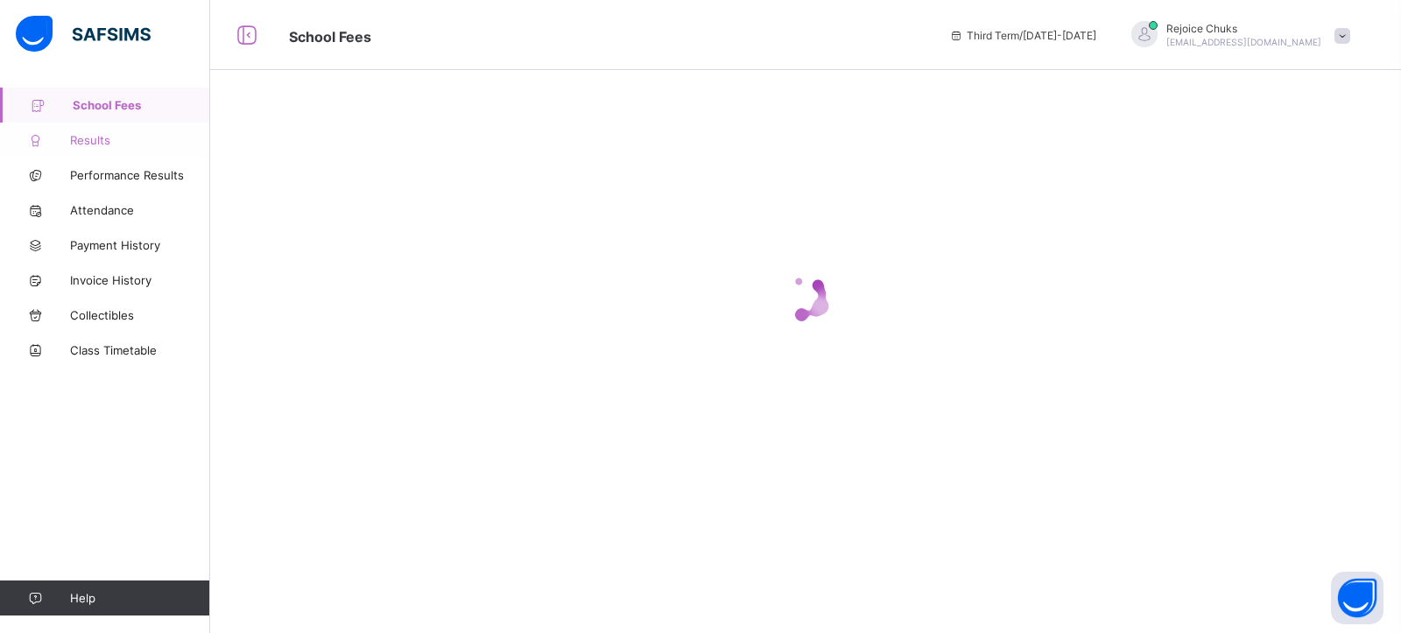
click at [96, 142] on span "Results" at bounding box center [140, 140] width 140 height 14
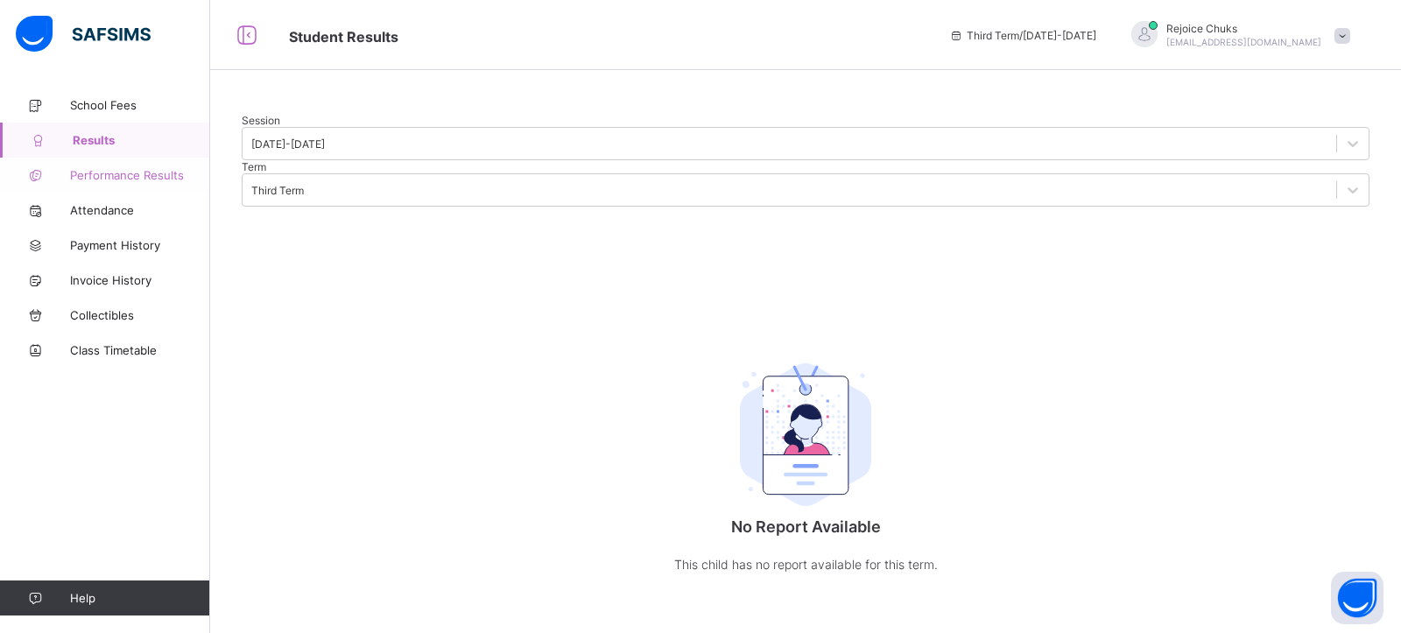
click at [111, 177] on span "Performance Results" at bounding box center [140, 175] width 140 height 14
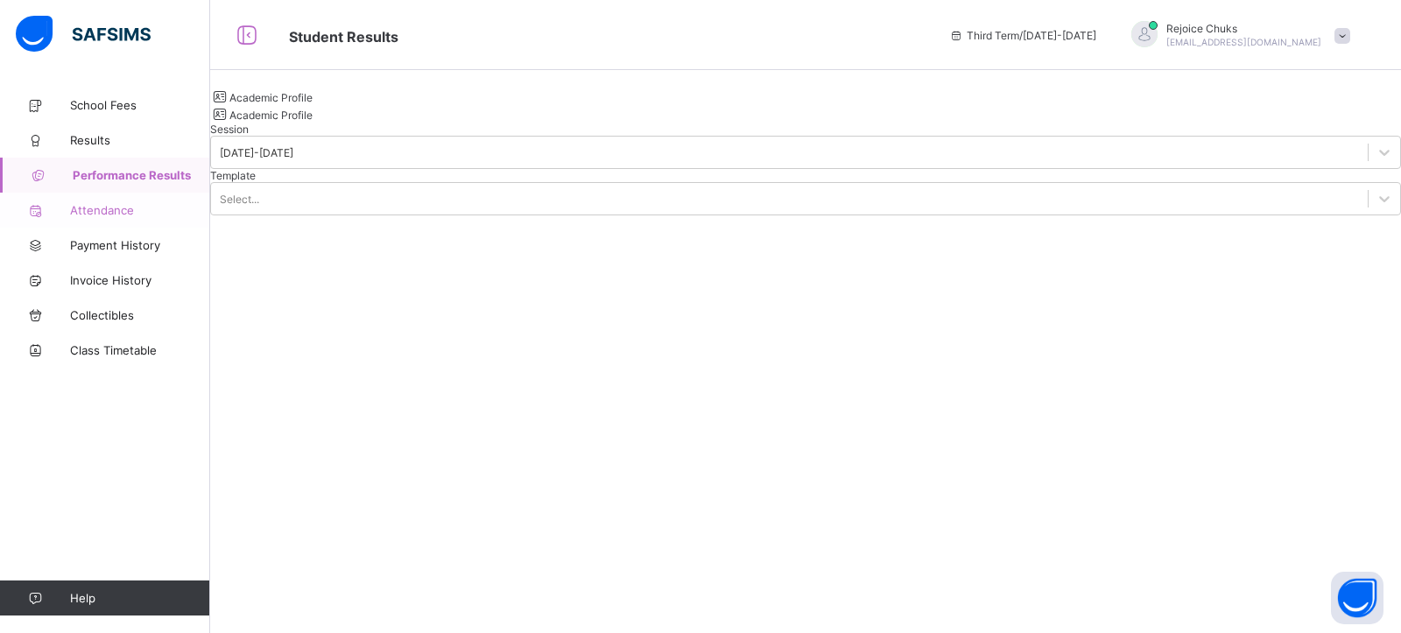
click at [114, 213] on span "Attendance" at bounding box center [140, 210] width 140 height 14
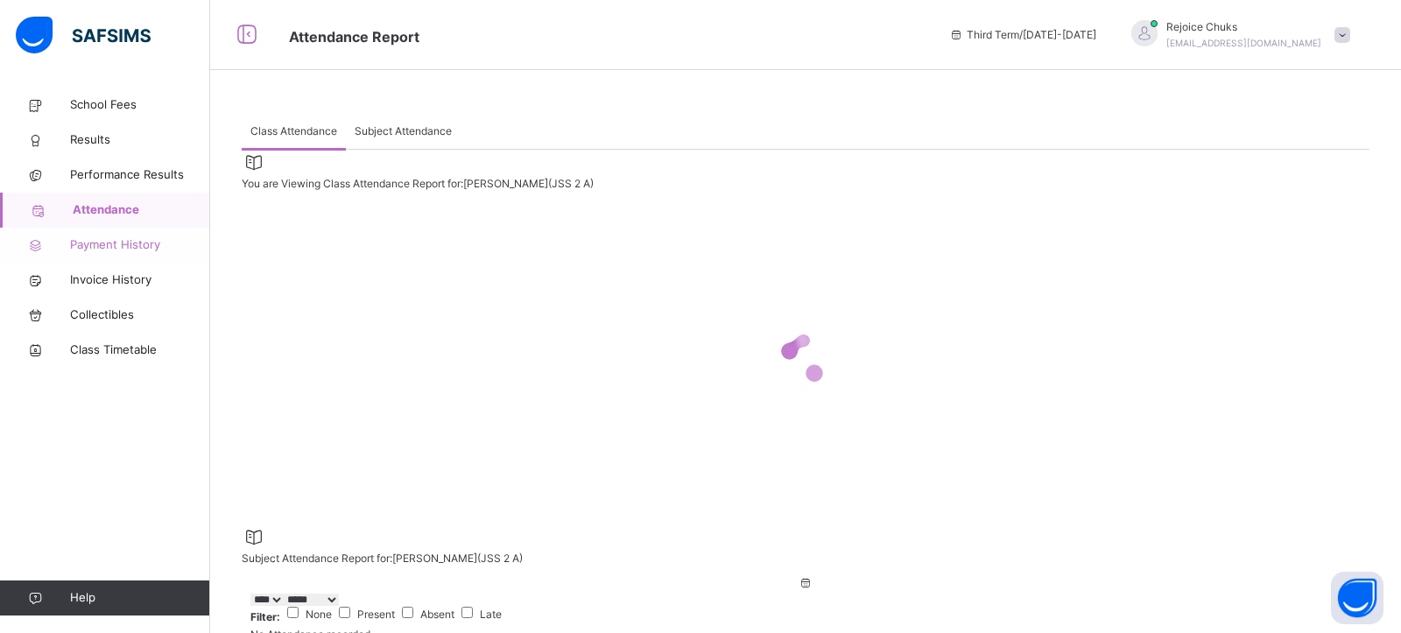
select select "****"
select select "*"
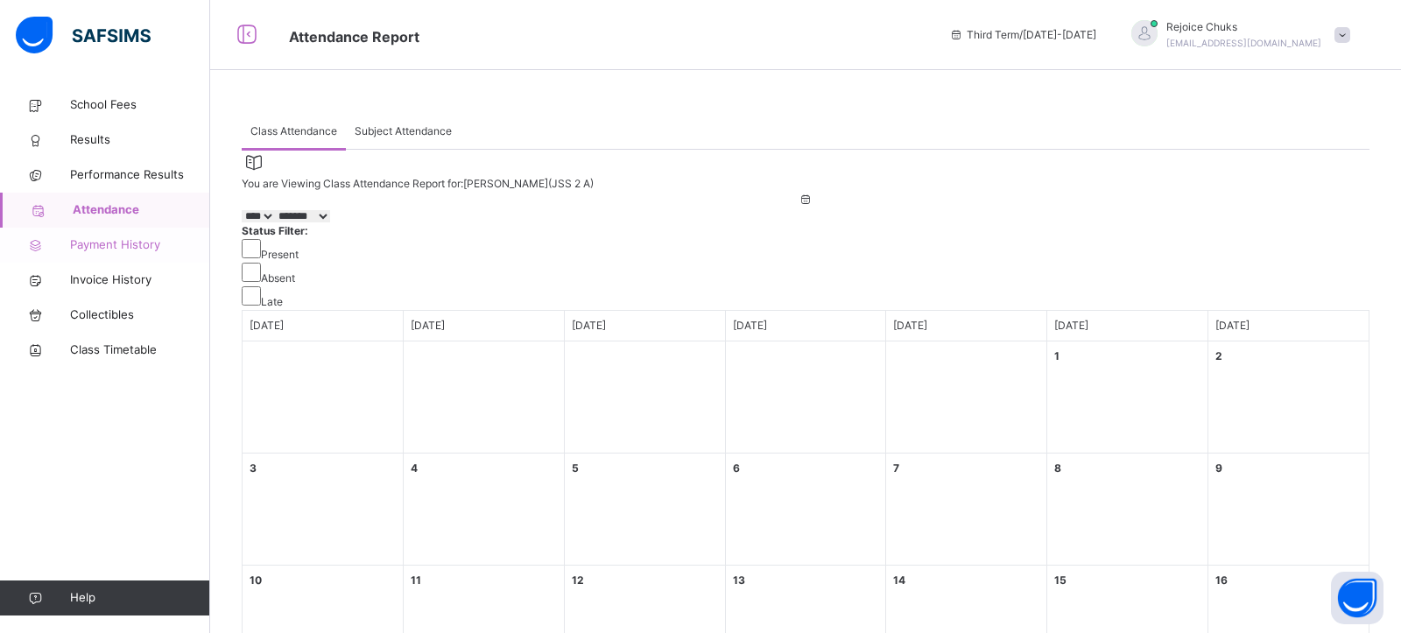
click at [137, 245] on span "Payment History" at bounding box center [140, 245] width 140 height 18
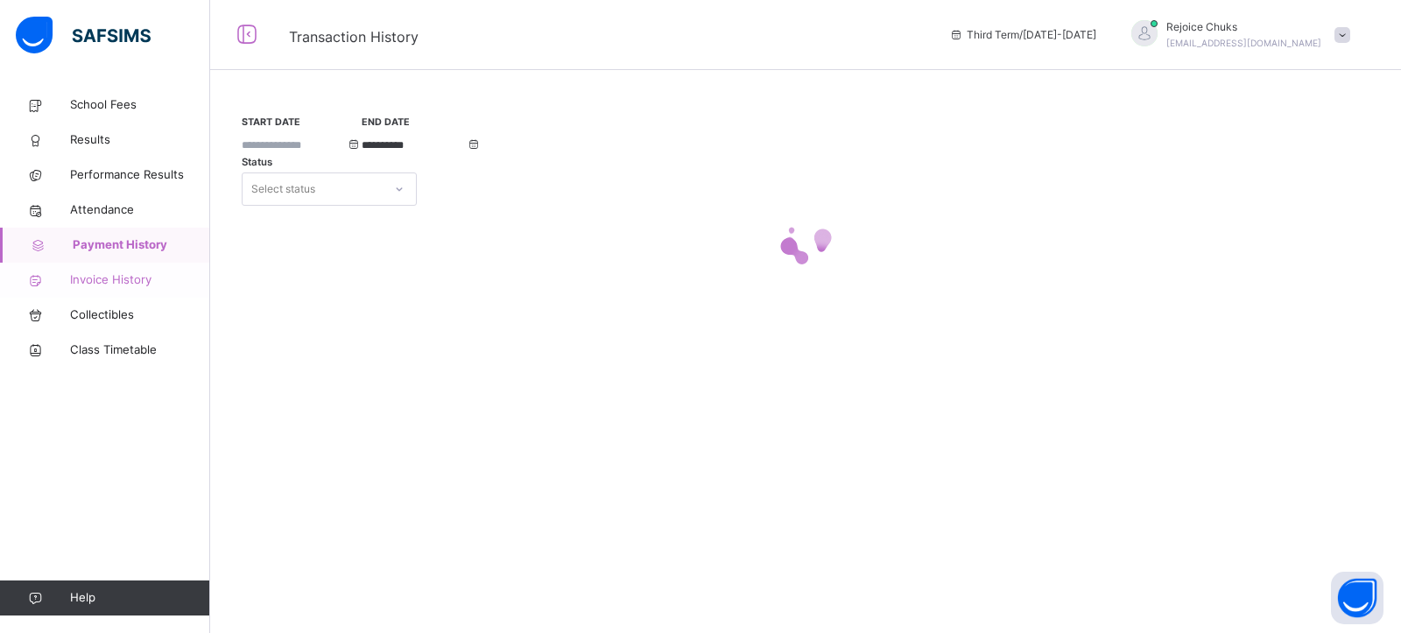
click at [130, 278] on span "Invoice History" at bounding box center [140, 280] width 140 height 18
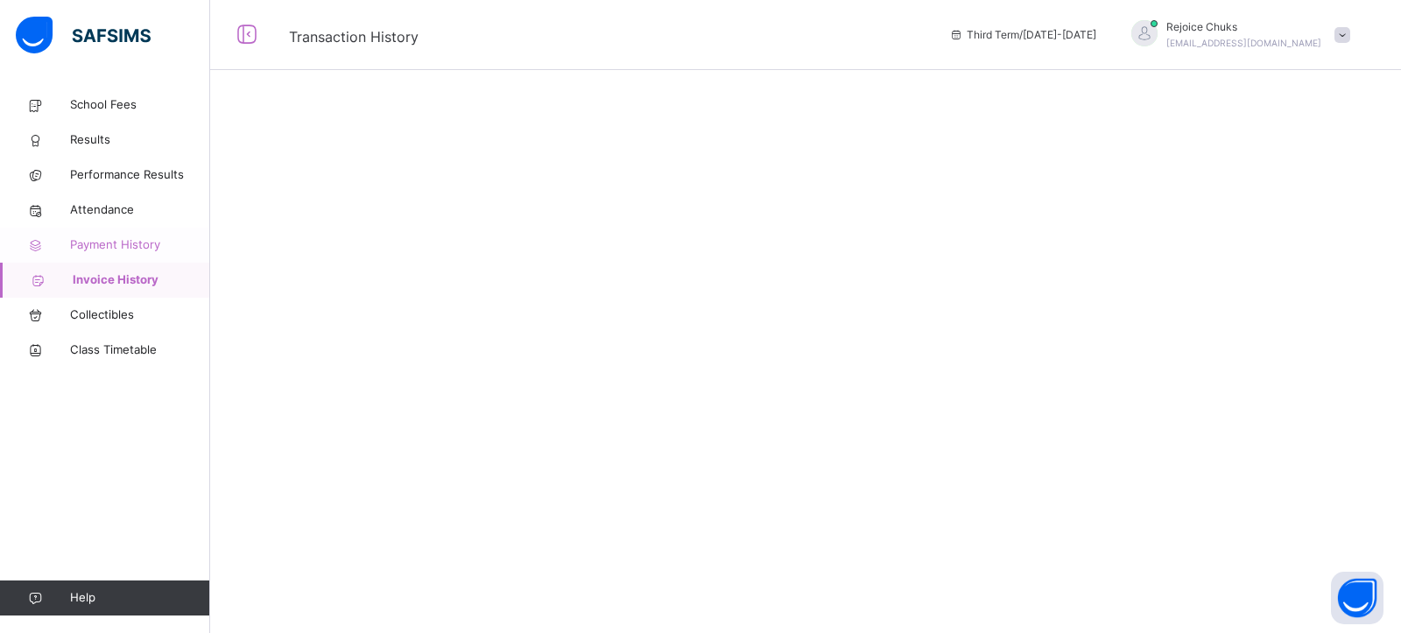
click at [142, 245] on span "Payment History" at bounding box center [140, 245] width 140 height 18
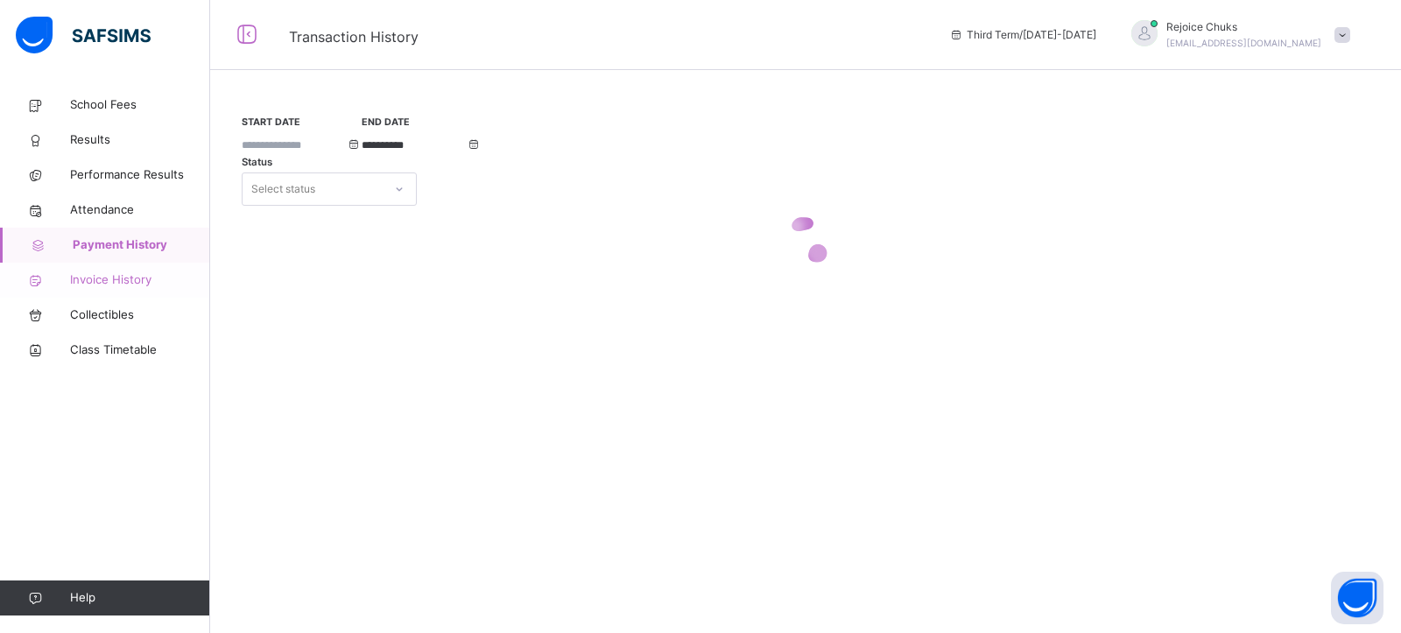
click at [133, 284] on span "Invoice History" at bounding box center [140, 280] width 140 height 18
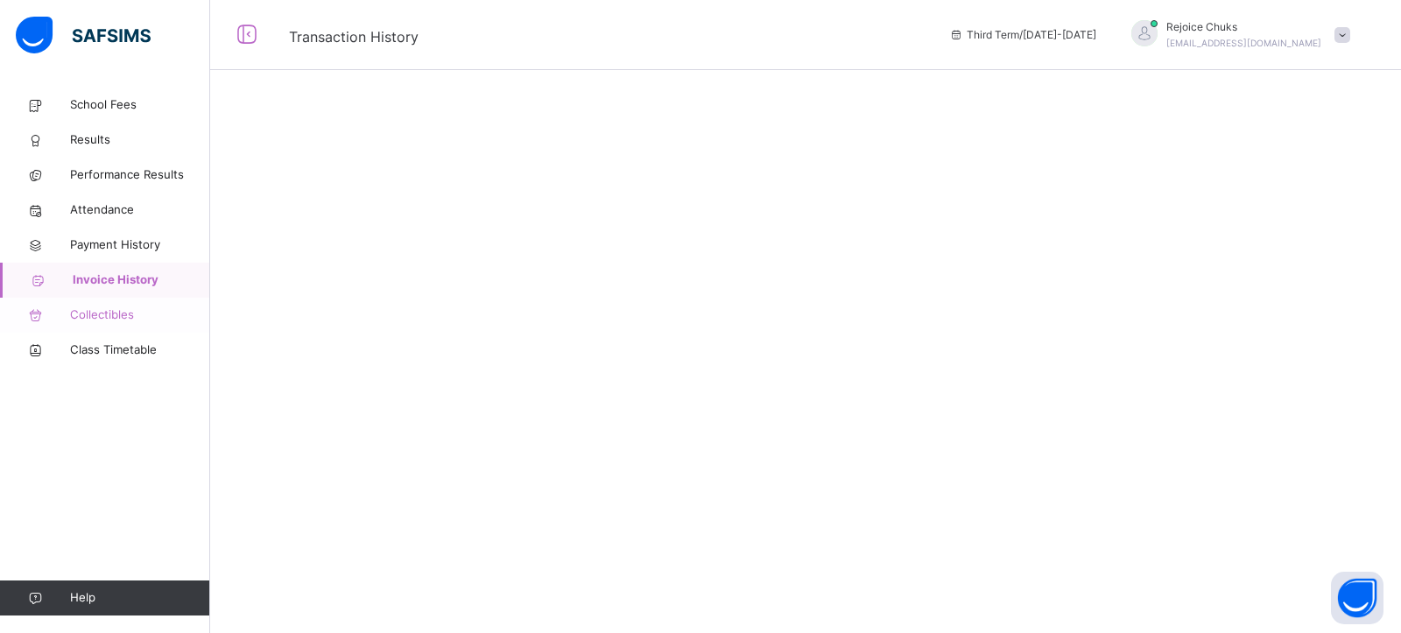
click at [104, 316] on span "Collectibles" at bounding box center [140, 315] width 140 height 18
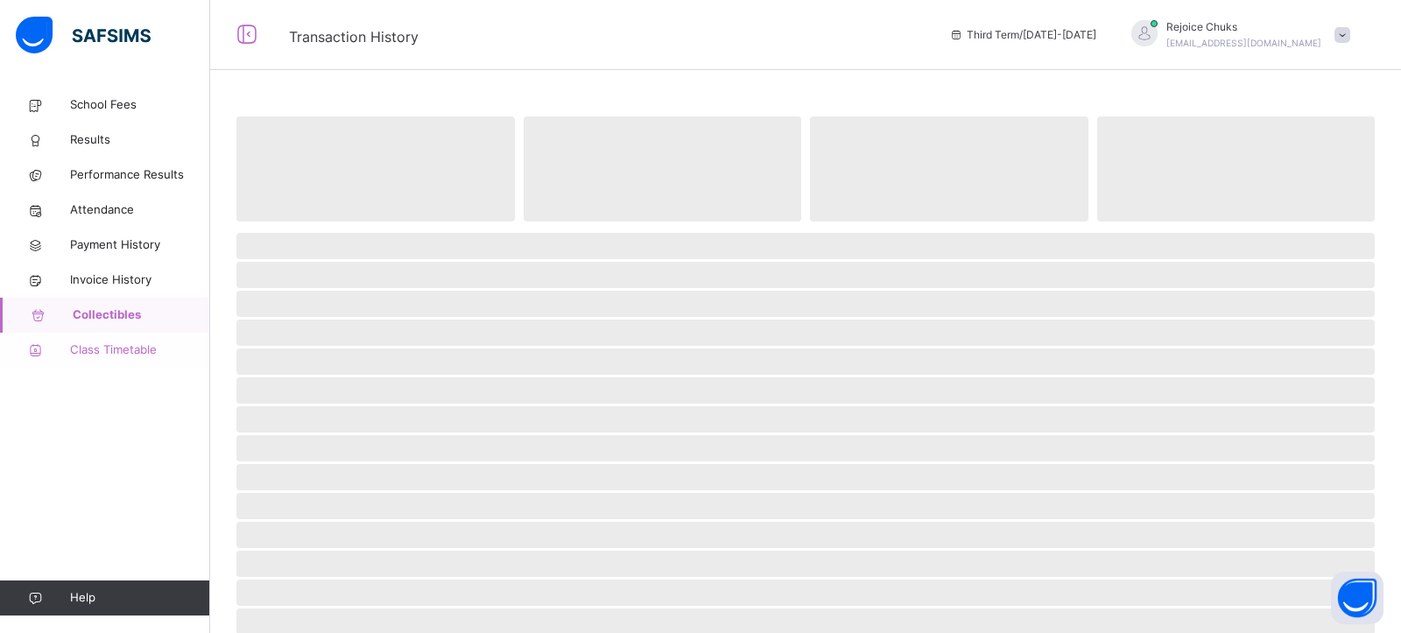
click at [130, 348] on span "Class Timetable" at bounding box center [140, 350] width 140 height 18
click at [124, 244] on span "Payment History" at bounding box center [140, 245] width 140 height 18
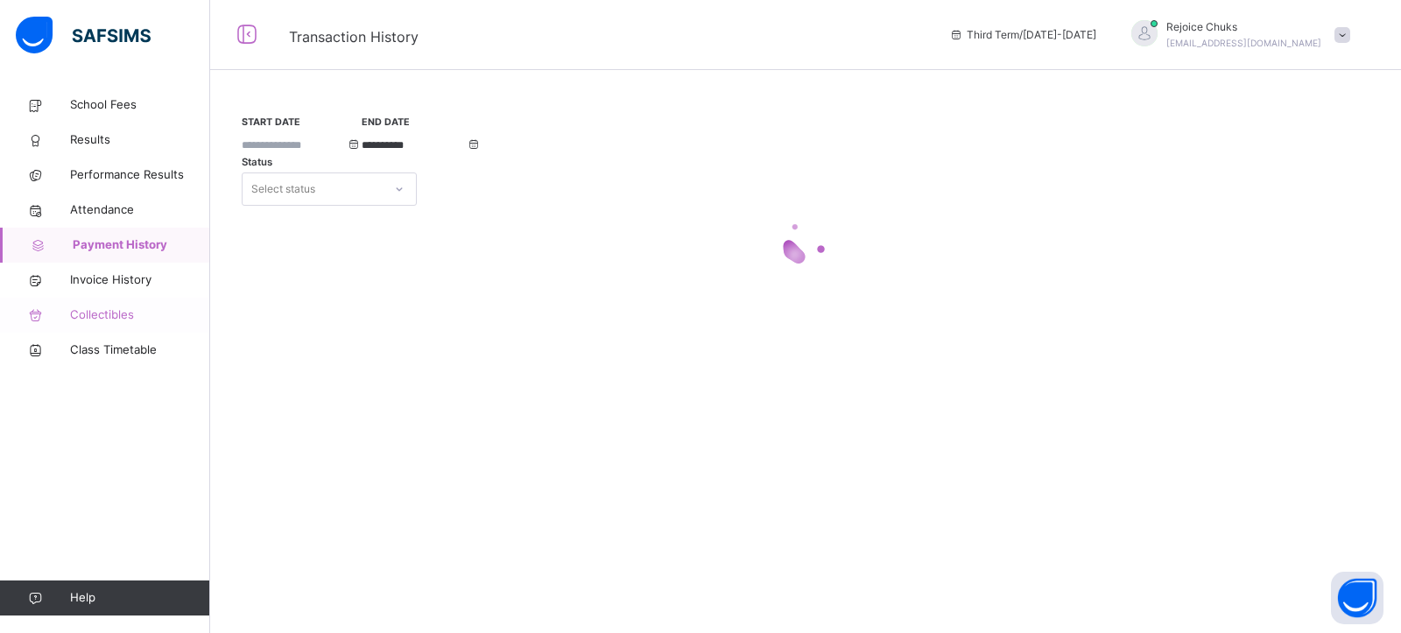
click at [111, 313] on span "Collectibles" at bounding box center [140, 315] width 140 height 18
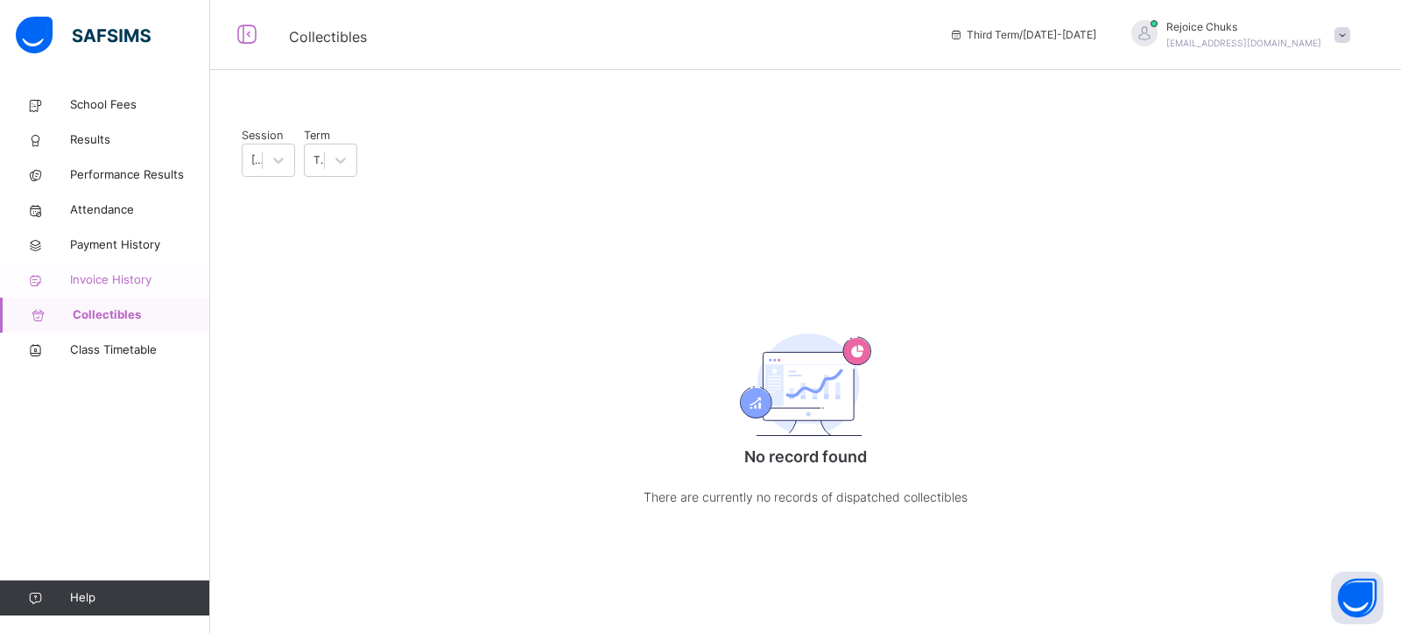
click at [133, 278] on span "Invoice History" at bounding box center [140, 280] width 140 height 18
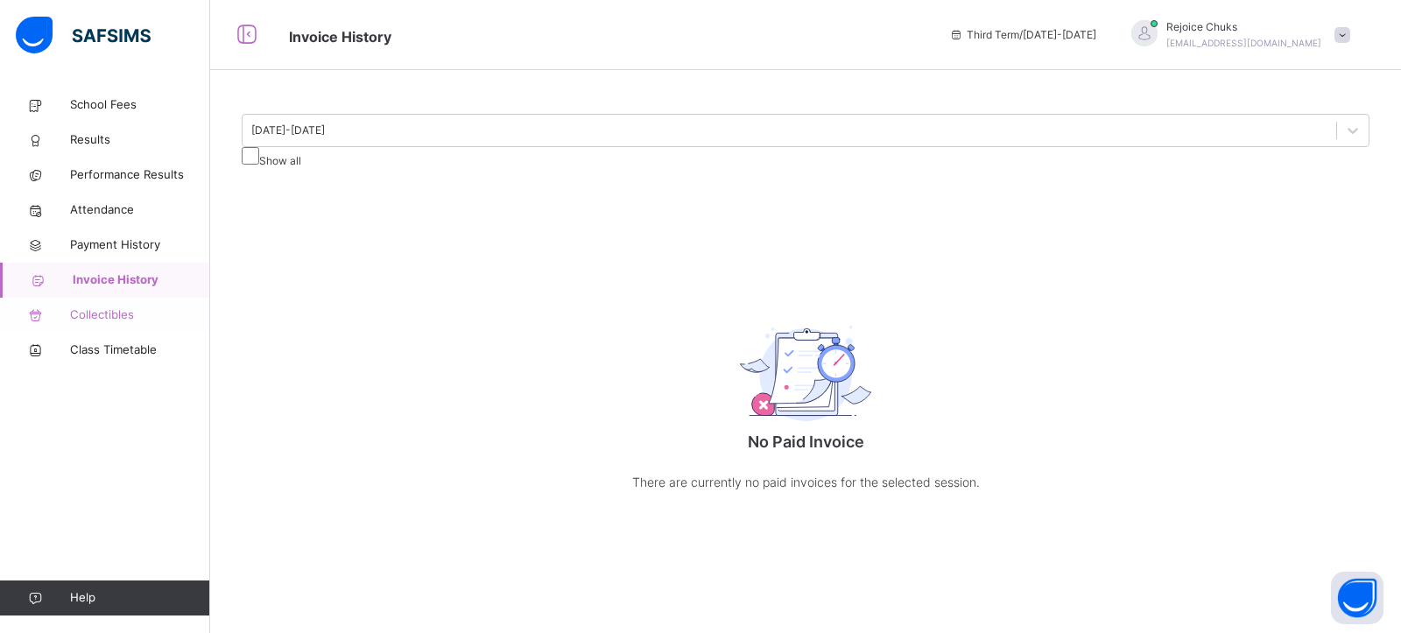
click at [130, 312] on span "Collectibles" at bounding box center [140, 315] width 140 height 18
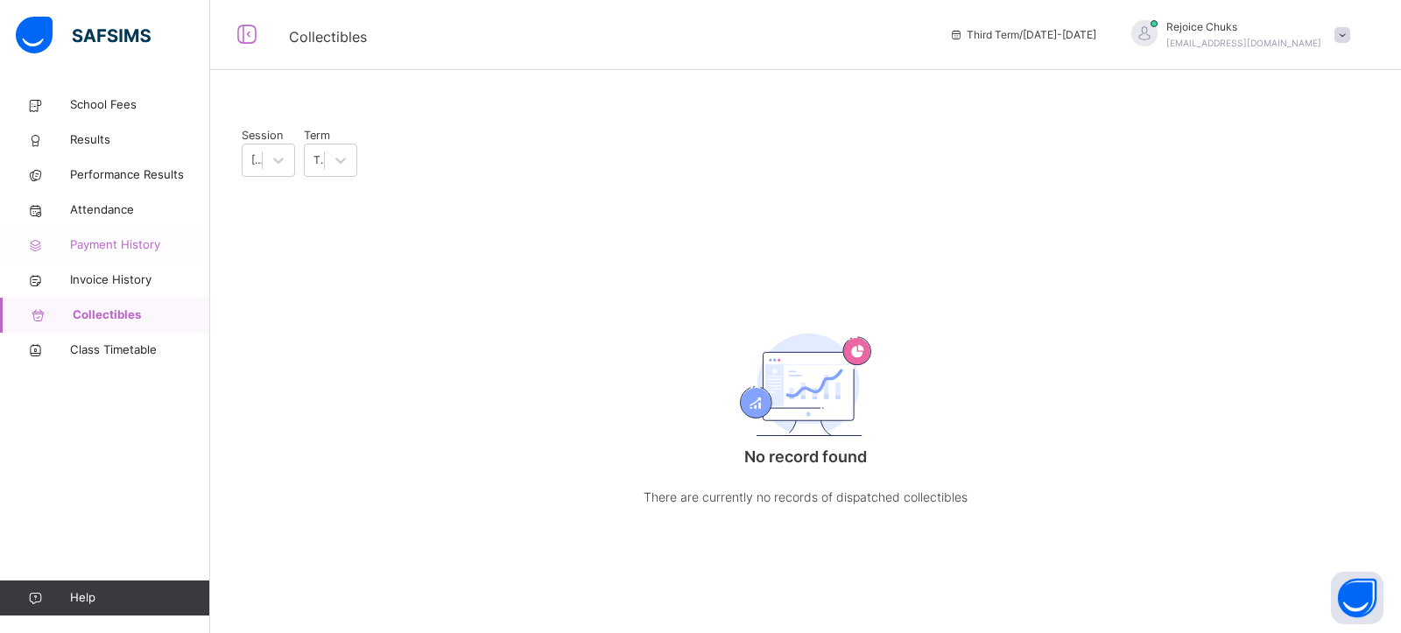
click at [138, 246] on span "Payment History" at bounding box center [140, 245] width 140 height 18
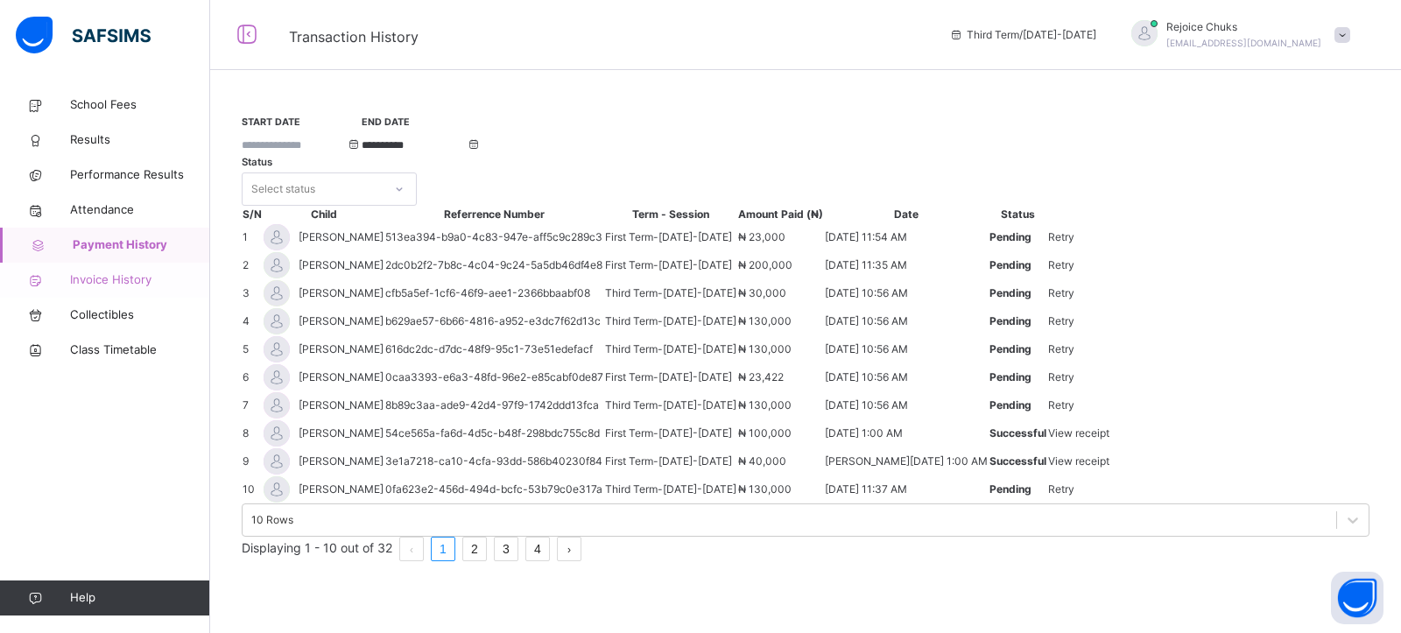
click at [124, 278] on span "Invoice History" at bounding box center [140, 280] width 140 height 18
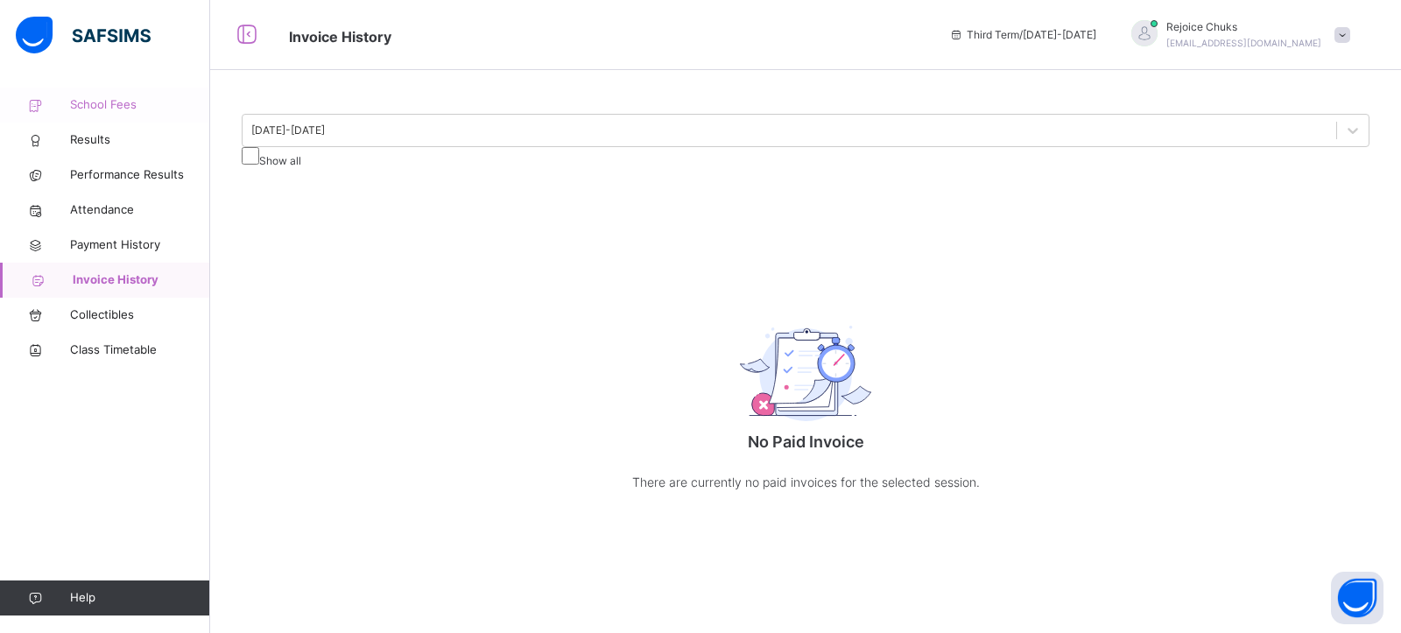
click at [119, 110] on span "School Fees" at bounding box center [140, 105] width 140 height 18
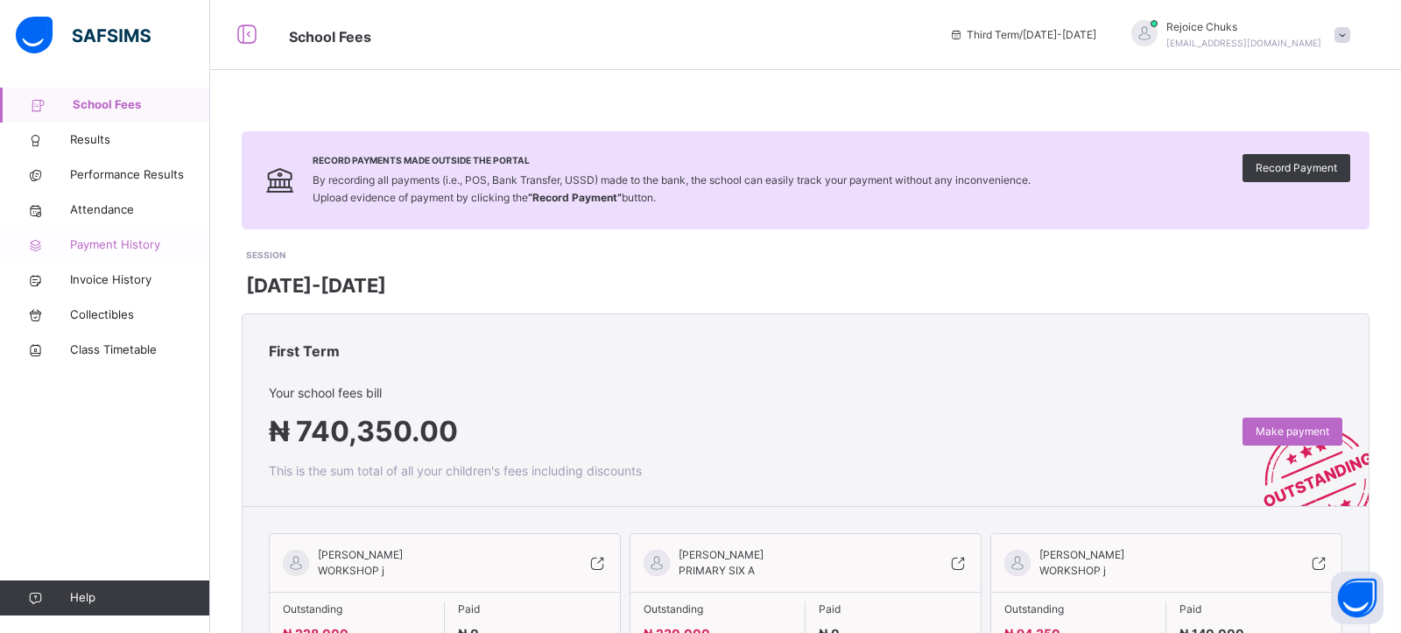
click at [136, 250] on span "Payment History" at bounding box center [140, 245] width 140 height 18
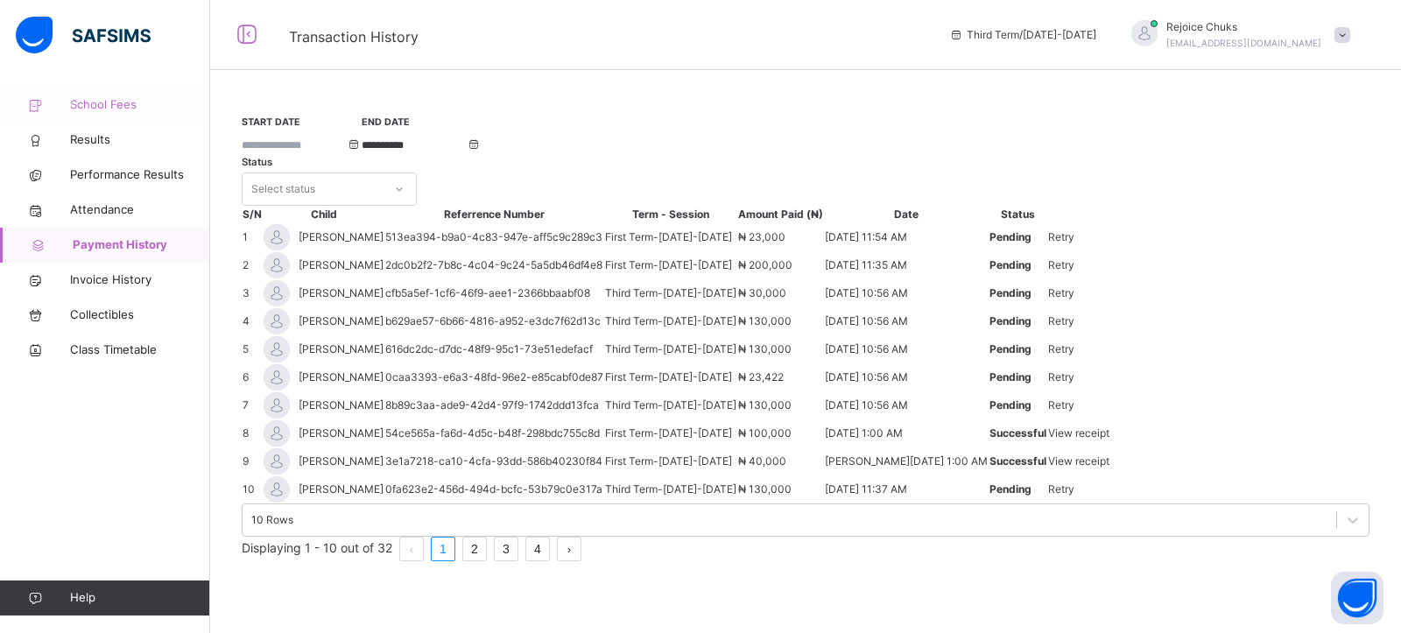
click at [108, 90] on link "School Fees" at bounding box center [105, 105] width 210 height 35
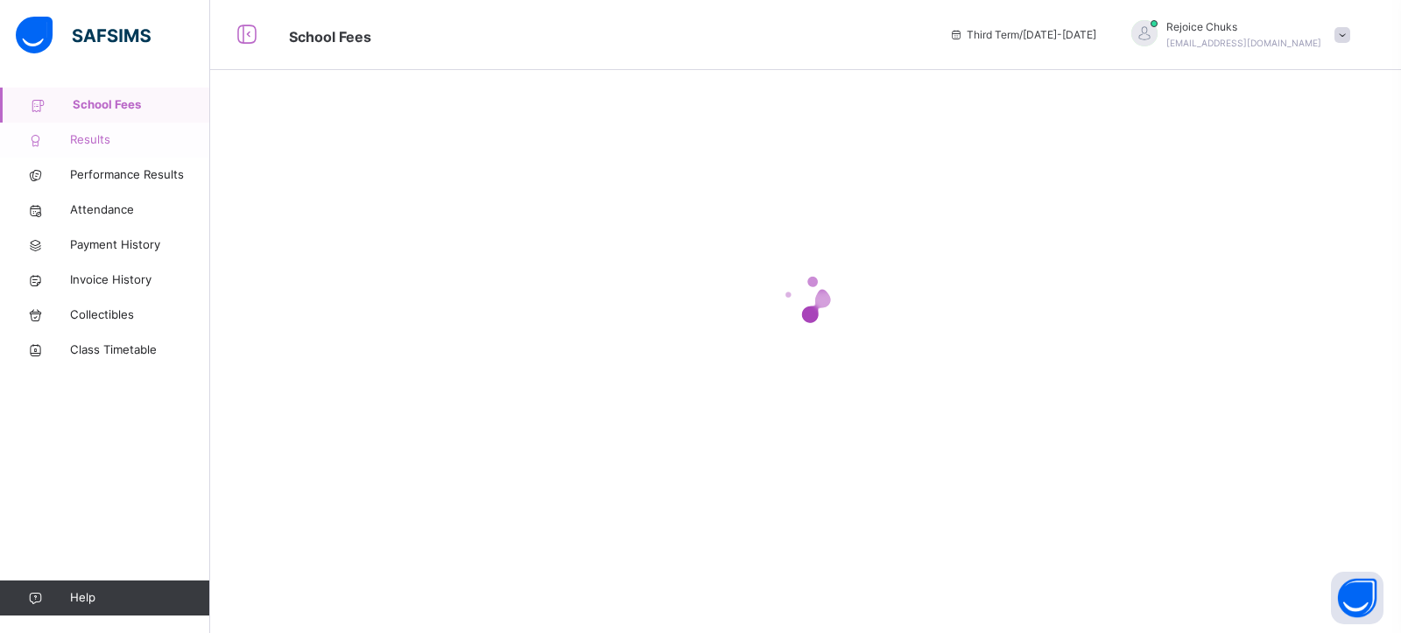
click at [95, 139] on span "Results" at bounding box center [140, 140] width 140 height 18
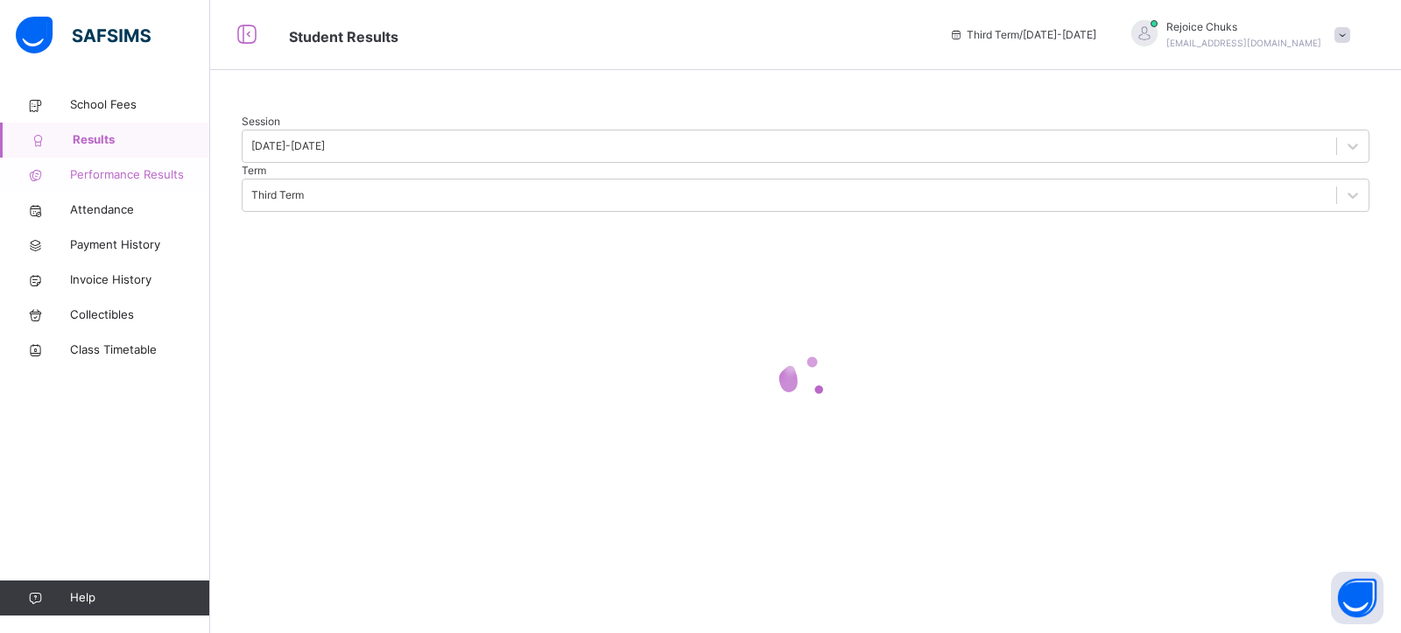
click at [98, 166] on span "Performance Results" at bounding box center [140, 175] width 140 height 18
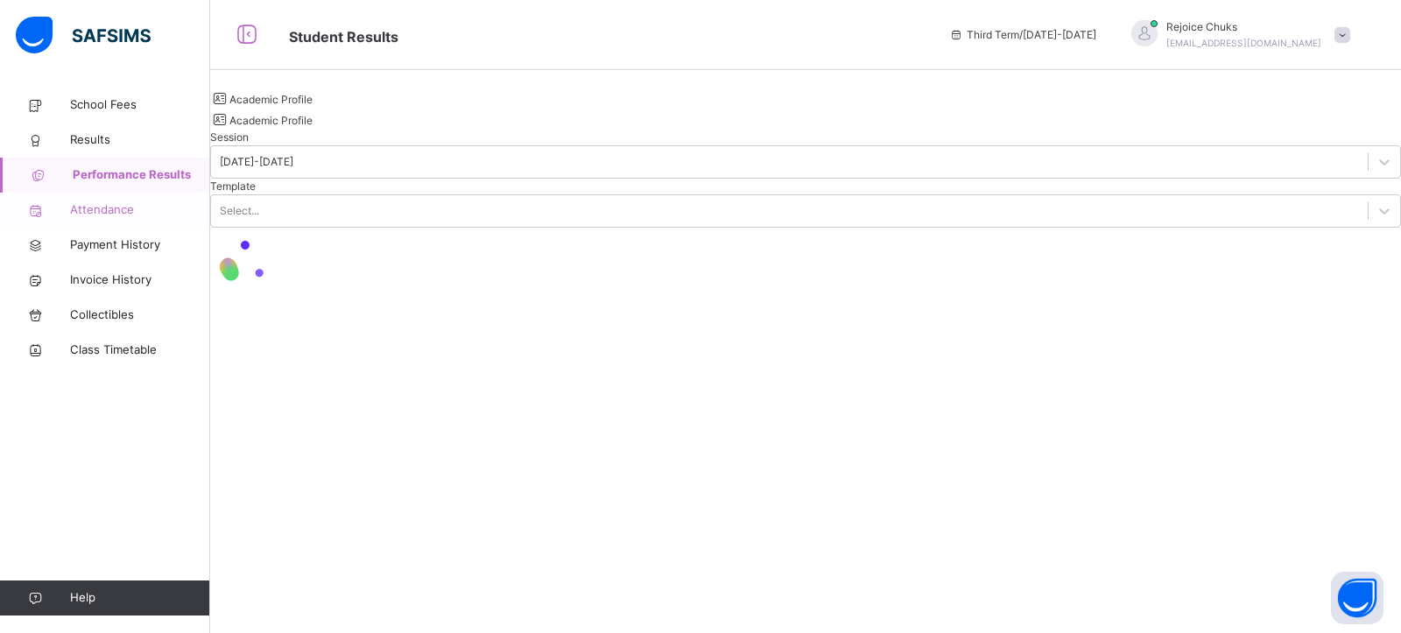
click at [101, 206] on span "Attendance" at bounding box center [140, 210] width 140 height 18
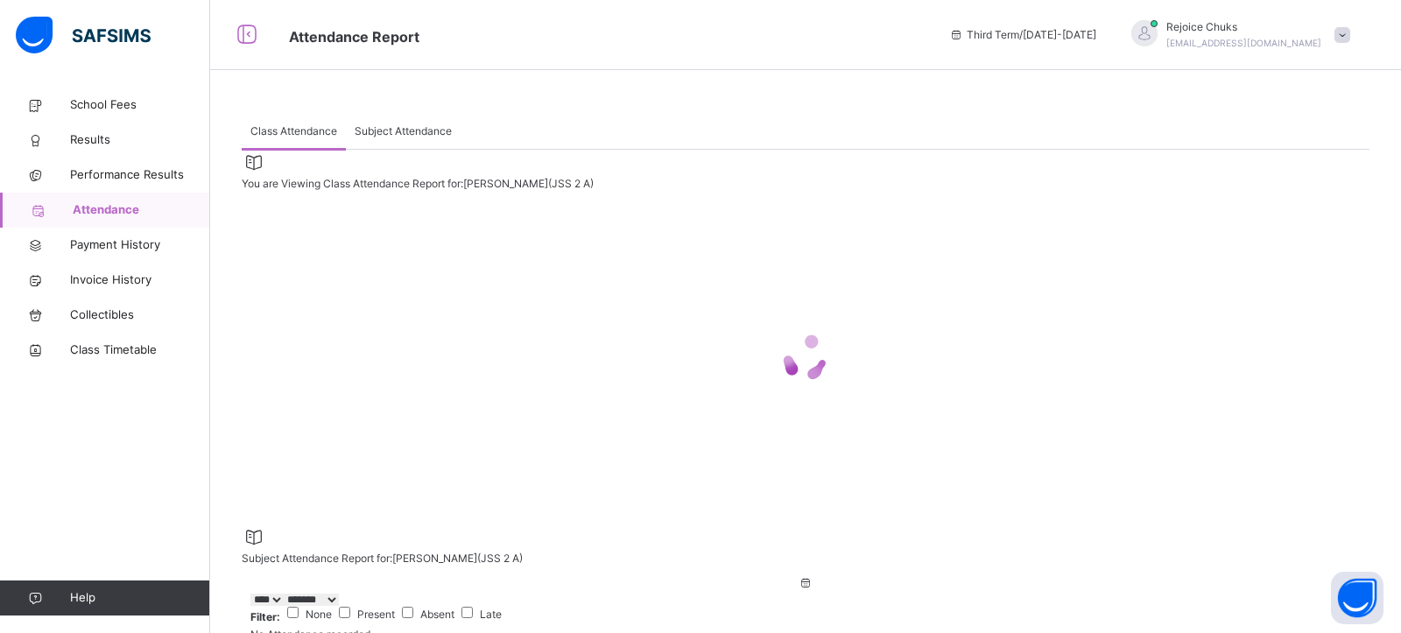
select select "****"
select select "*"
